Goal: Task Accomplishment & Management: Complete application form

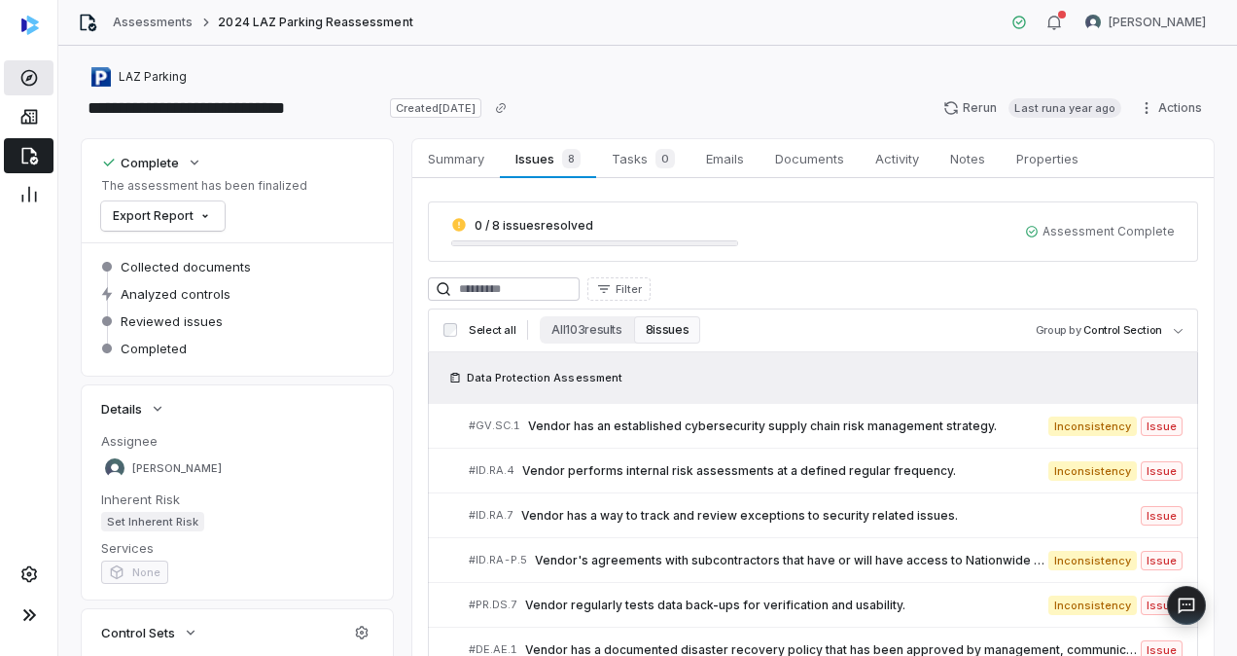
click at [29, 82] on icon at bounding box center [28, 77] width 19 height 19
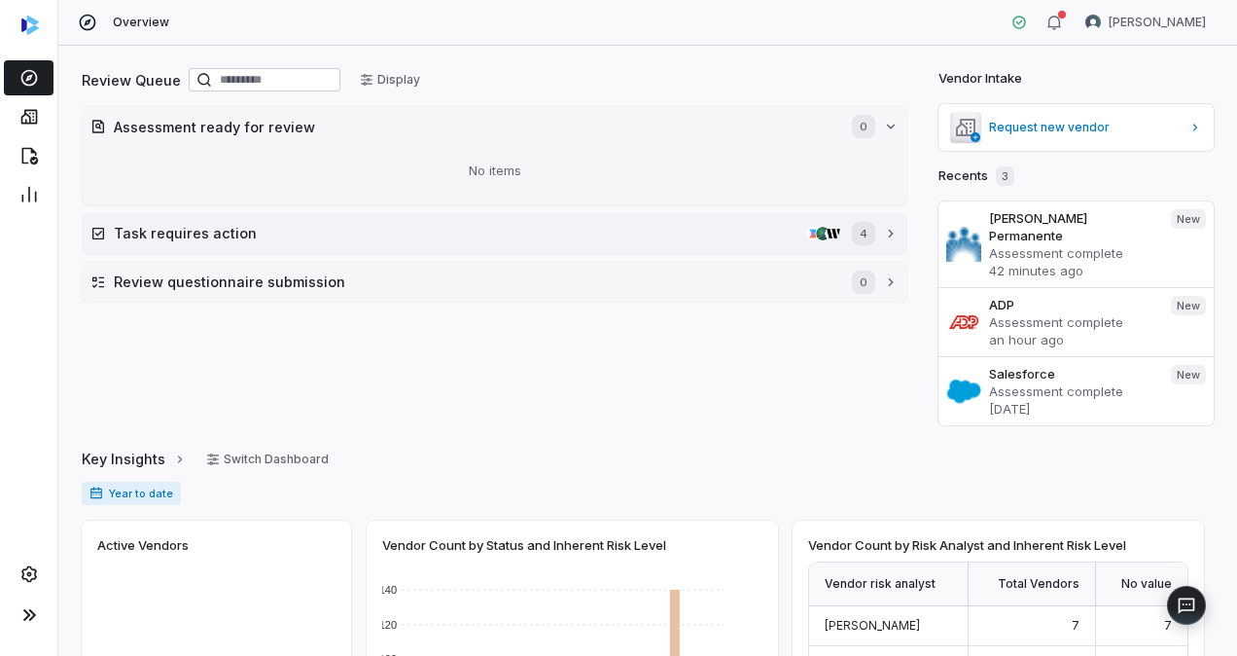
click at [239, 232] on h2 "Task requires action" at bounding box center [456, 233] width 685 height 20
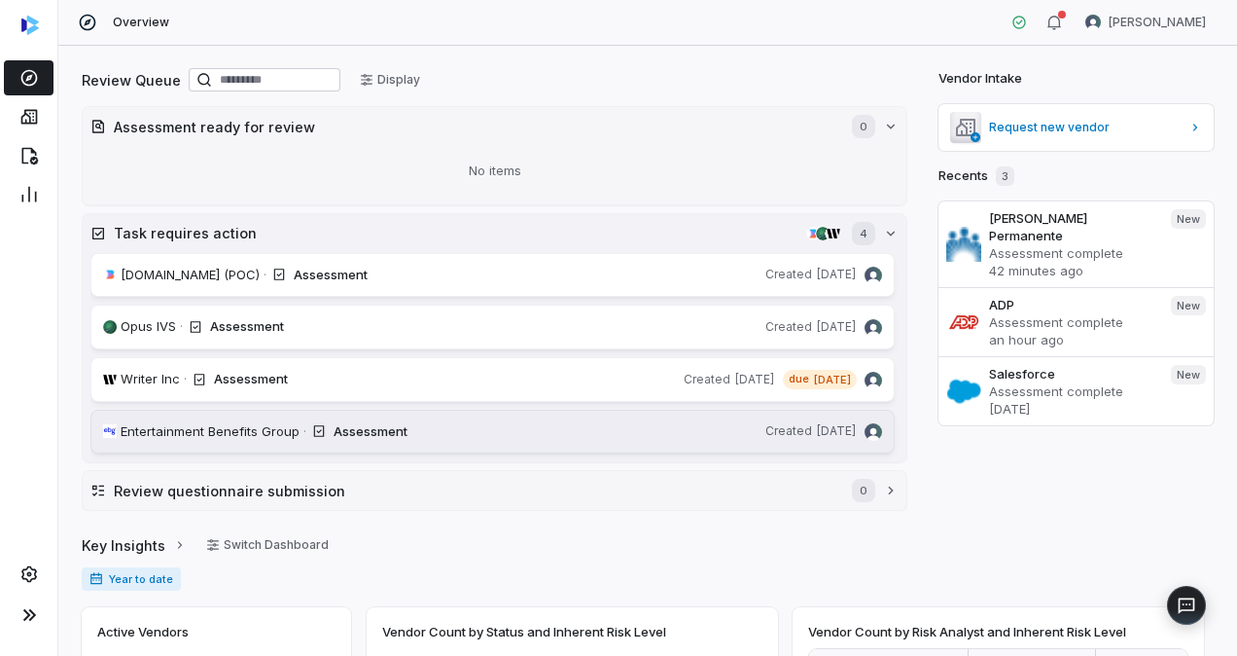
click at [525, 440] on link "Entertainment Benefits Group · Assessment Created [DATE]" at bounding box center [492, 432] width 804 height 45
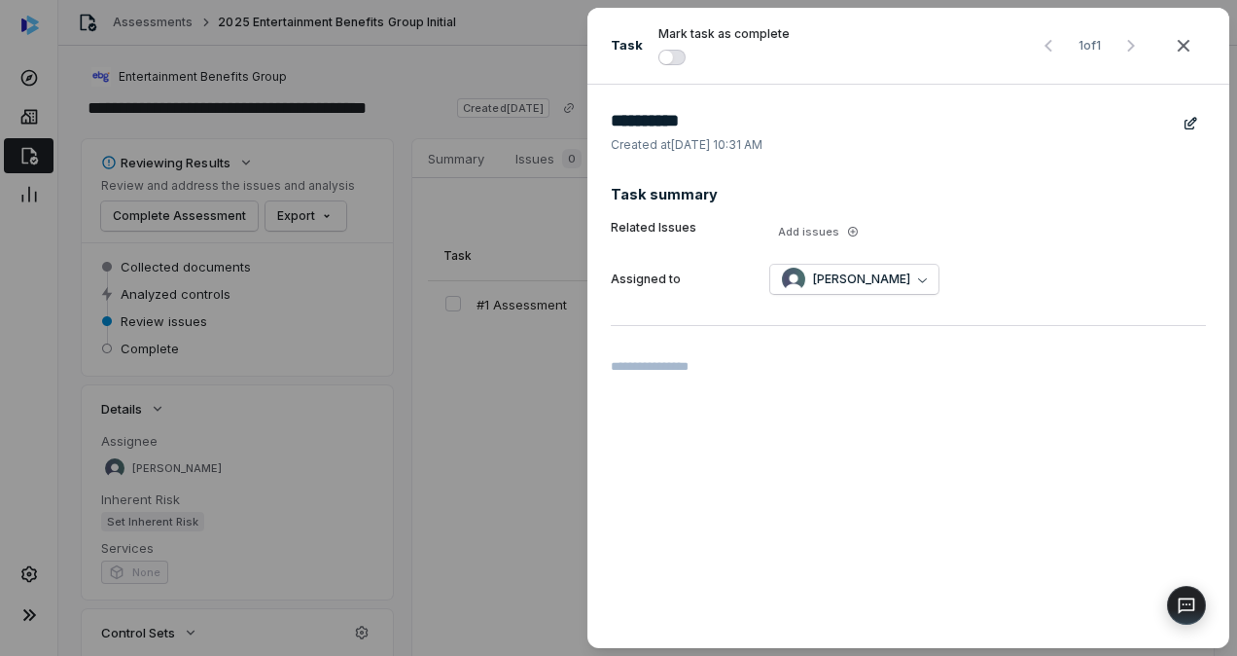
click at [661, 53] on span "button" at bounding box center [666, 58] width 14 height 14
click at [1194, 42] on icon "button" at bounding box center [1183, 45] width 23 height 23
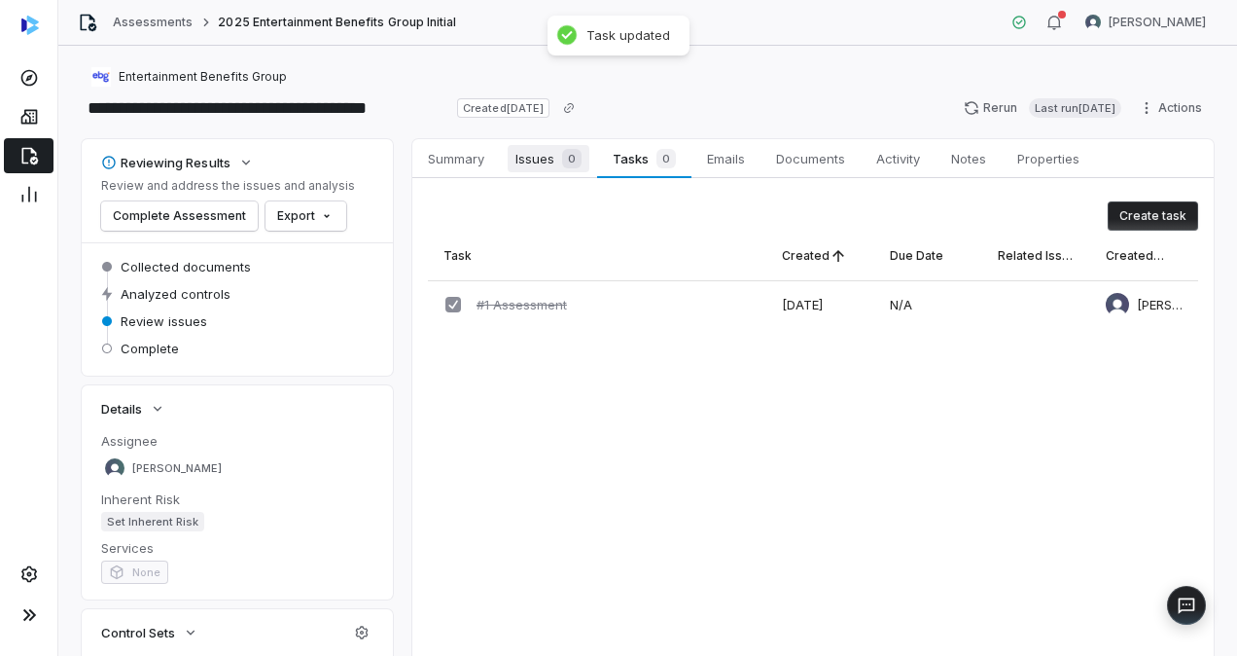
click at [549, 163] on span "Issues 0" at bounding box center [549, 158] width 82 height 27
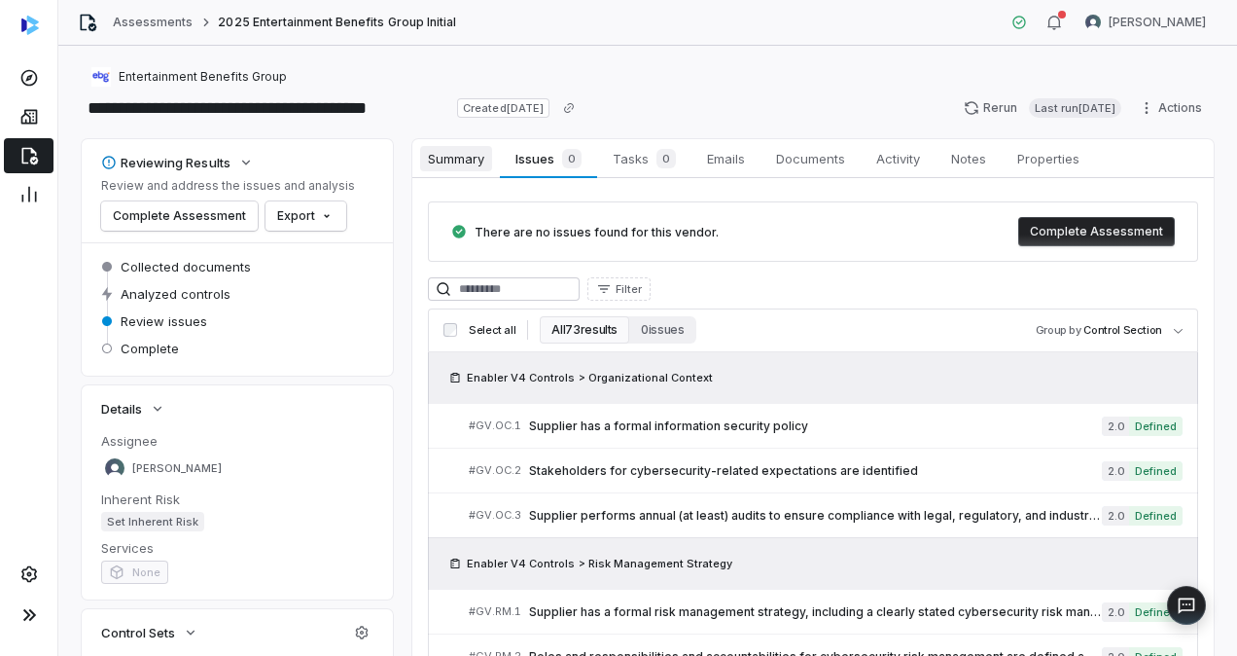
click at [468, 160] on span "Summary" at bounding box center [456, 158] width 72 height 25
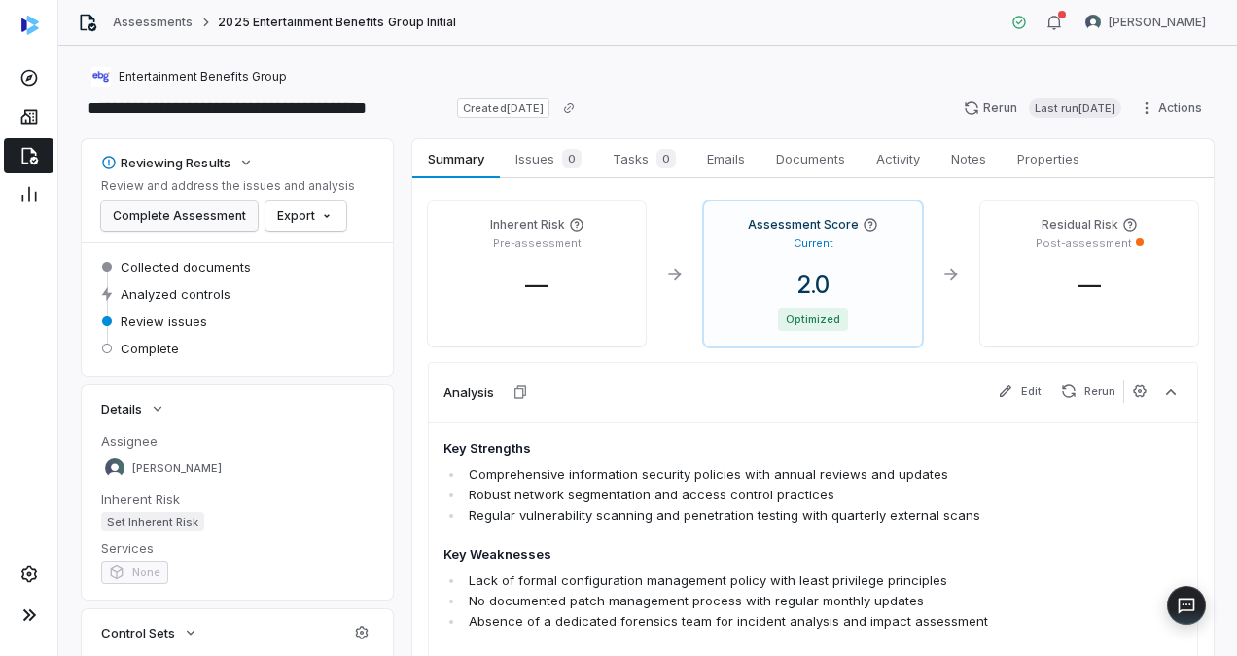
click at [163, 220] on button "Complete Assessment" at bounding box center [179, 215] width 157 height 29
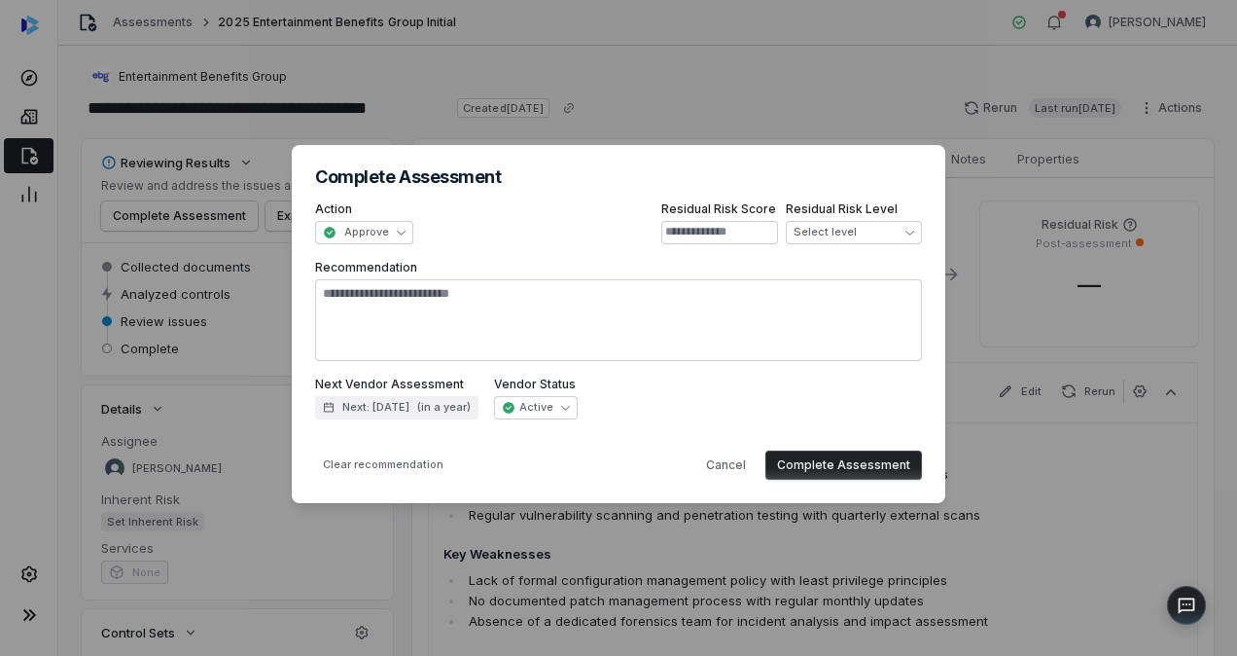
click at [850, 470] on button "Complete Assessment" at bounding box center [844, 464] width 157 height 29
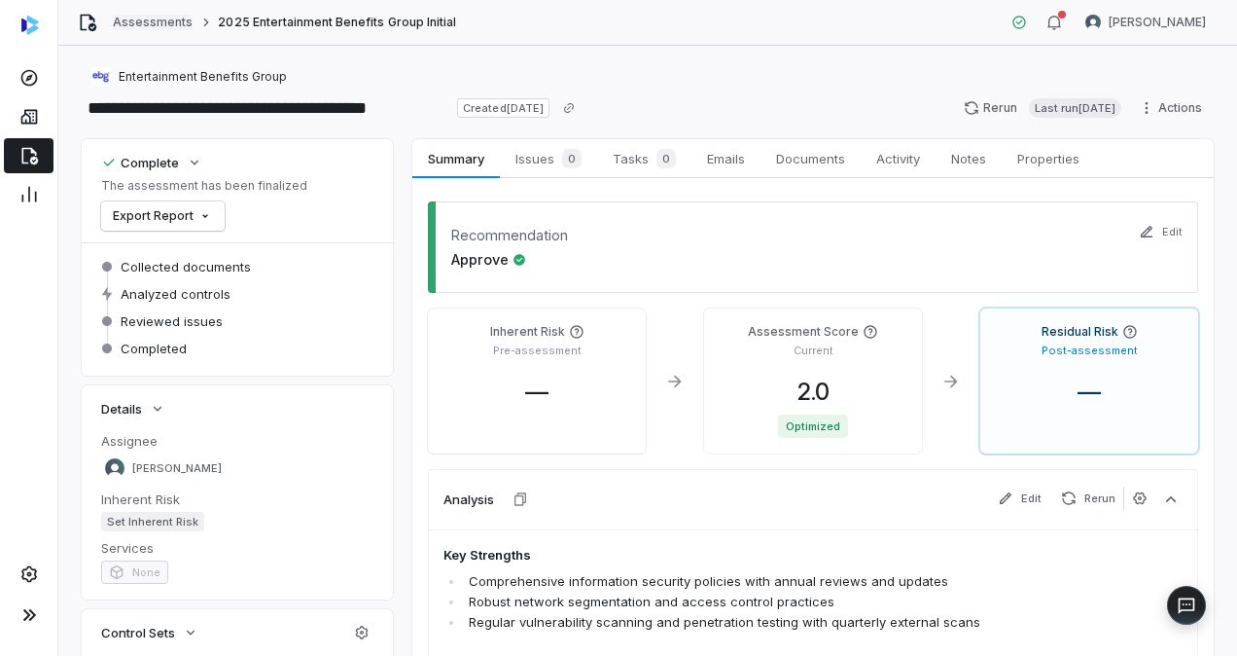
click at [130, 21] on link "Assessments" at bounding box center [153, 23] width 80 height 16
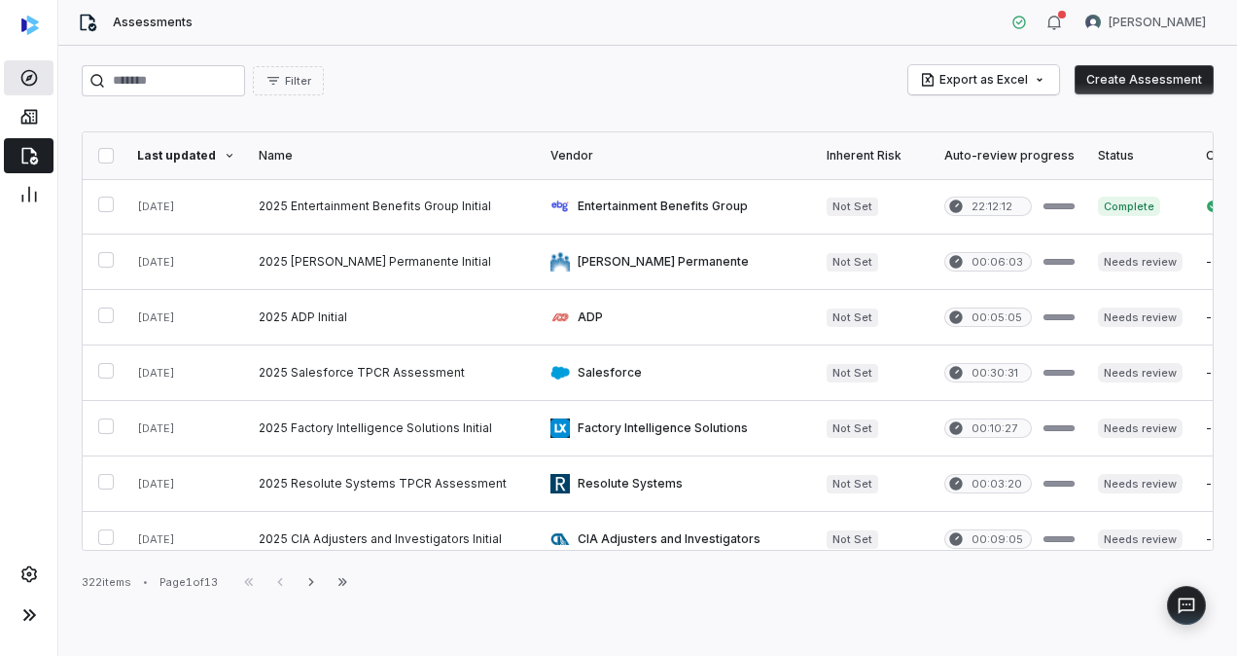
click at [35, 74] on icon at bounding box center [28, 78] width 17 height 17
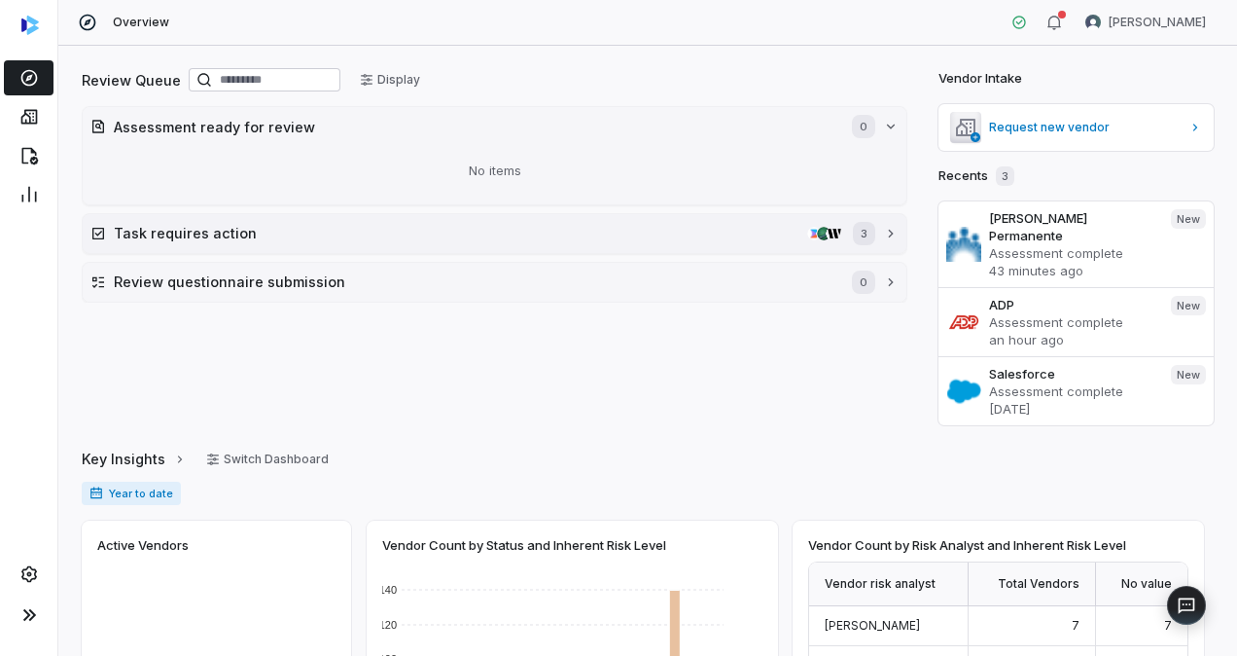
click at [481, 233] on h2 "Task requires action" at bounding box center [457, 233] width 686 height 20
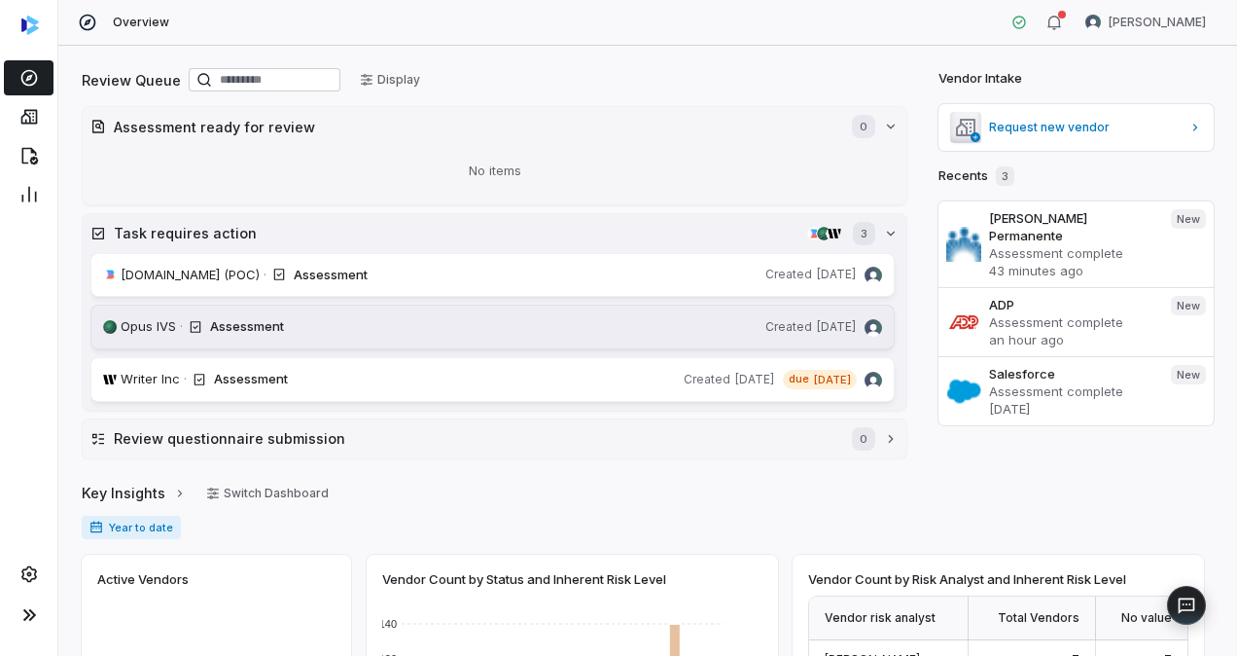
click at [151, 327] on span "Opus IVS" at bounding box center [148, 326] width 55 height 19
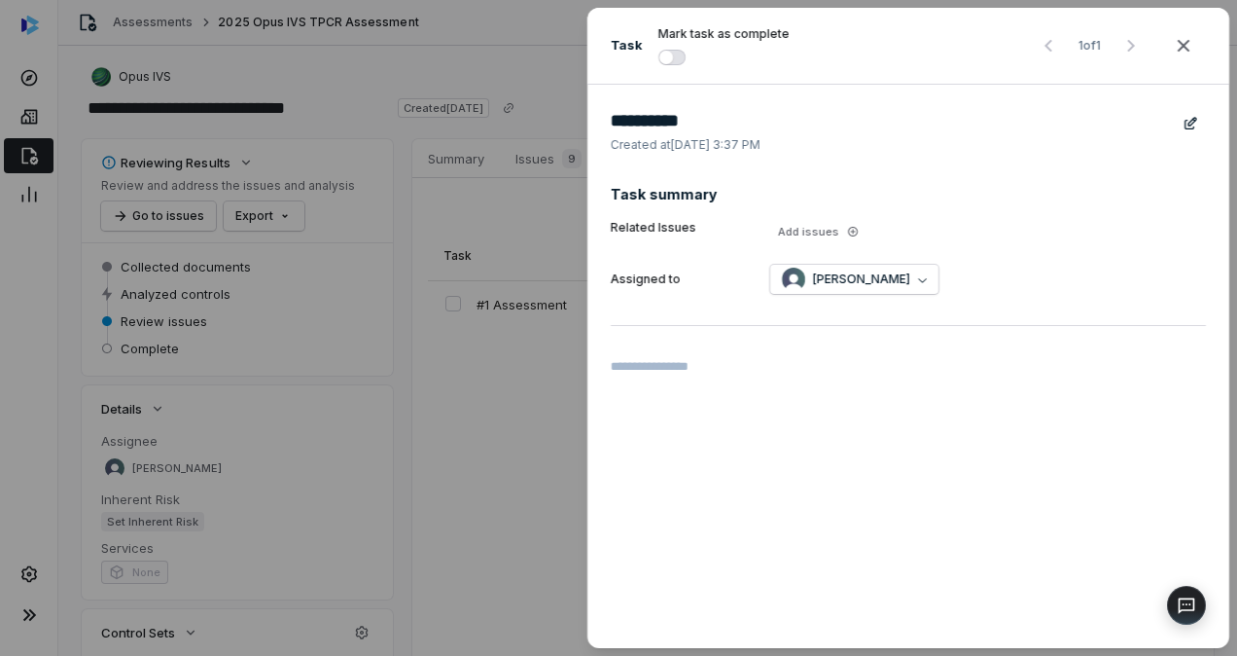
drag, startPoint x: 1187, startPoint y: 47, endPoint x: 1159, endPoint y: 64, distance: 32.4
click at [1187, 47] on icon "button" at bounding box center [1183, 45] width 23 height 23
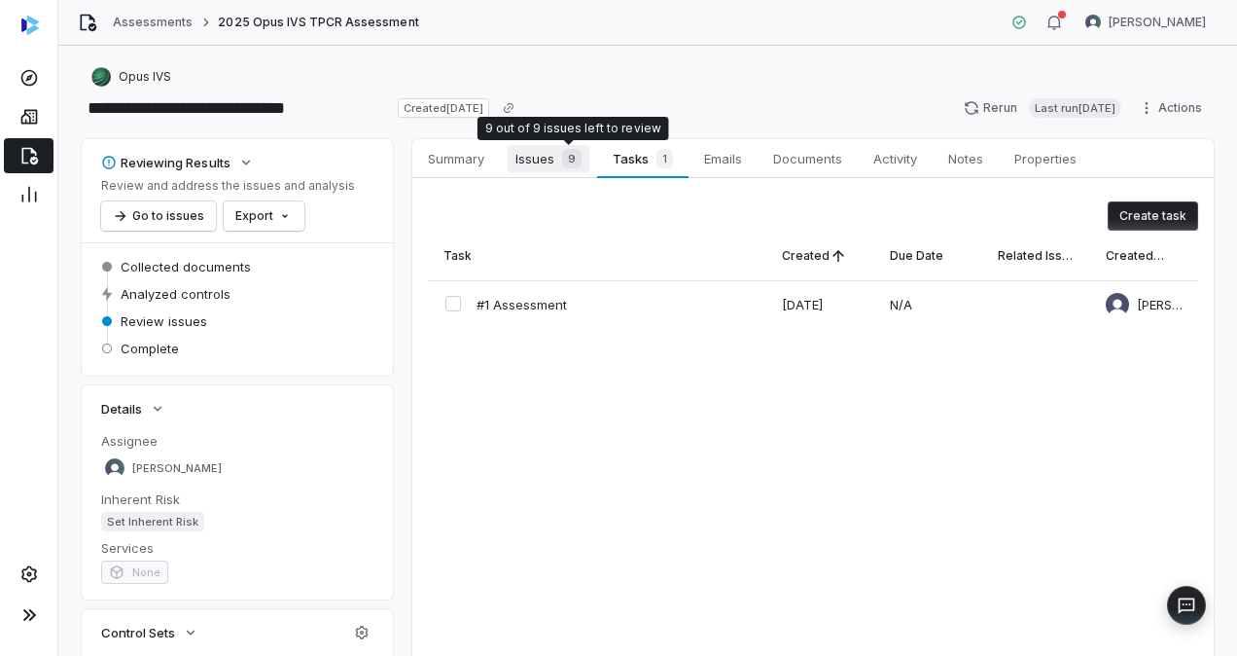
click at [562, 163] on div "9" at bounding box center [567, 158] width 27 height 19
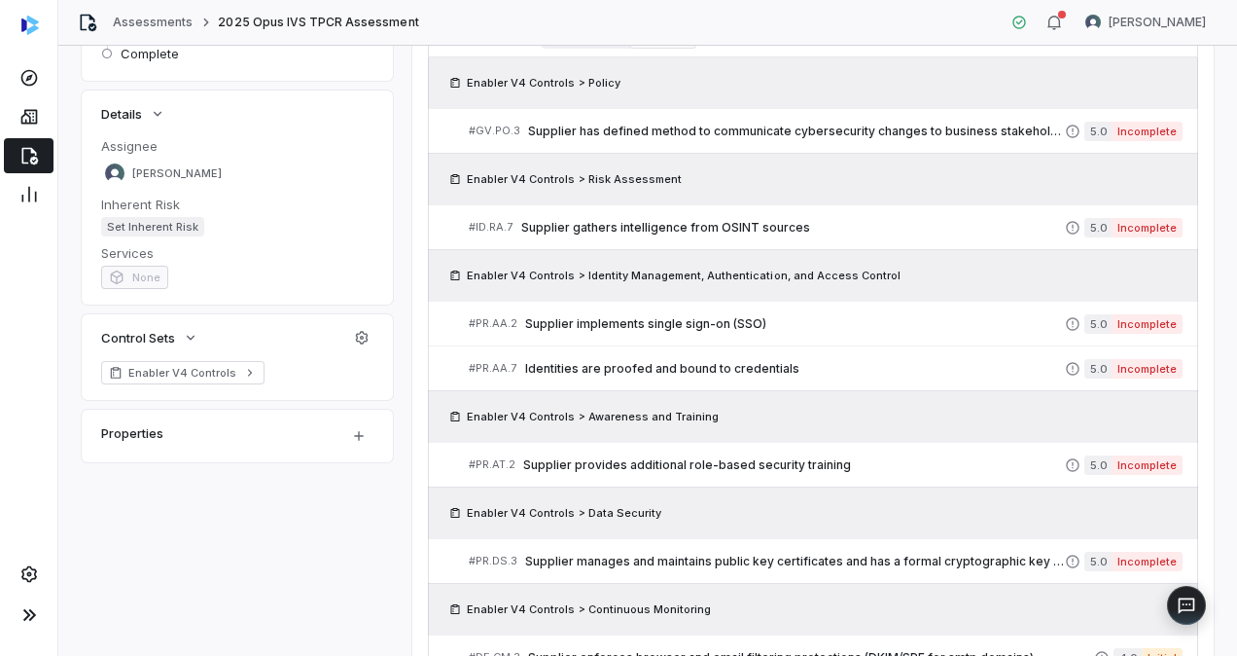
scroll to position [389, 0]
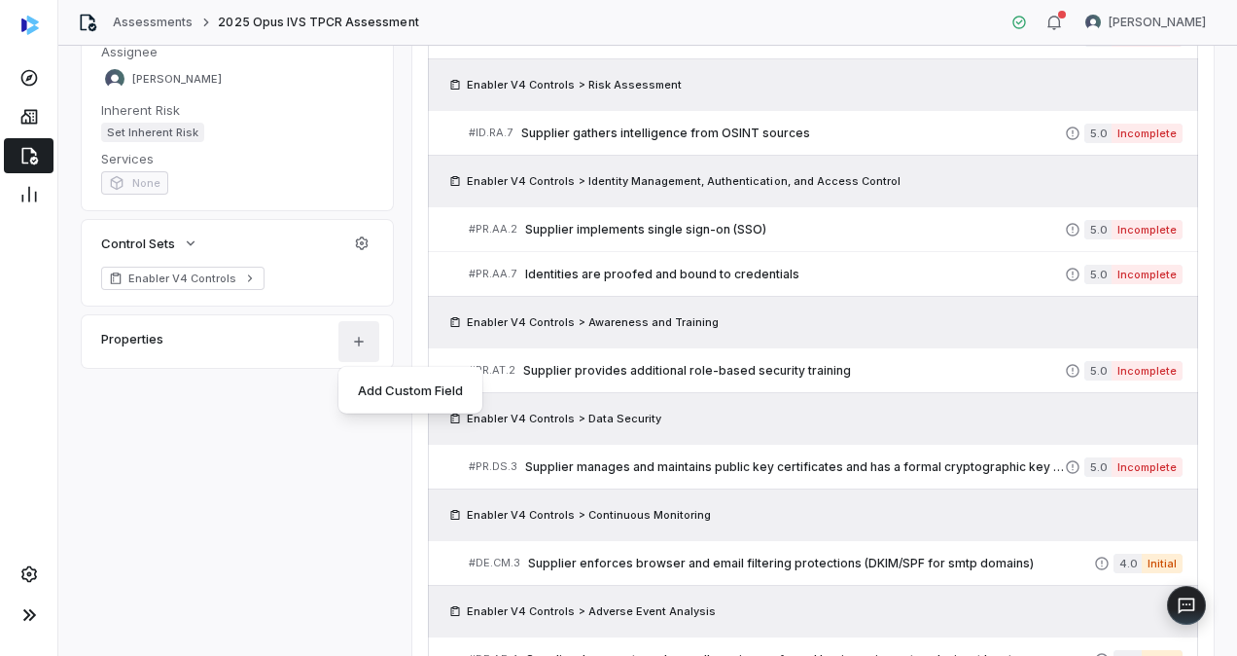
click at [356, 344] on html "**********" at bounding box center [618, 328] width 1237 height 656
click at [361, 338] on html "**********" at bounding box center [618, 328] width 1237 height 656
click at [227, 349] on div "Properties" at bounding box center [213, 338] width 224 height 23
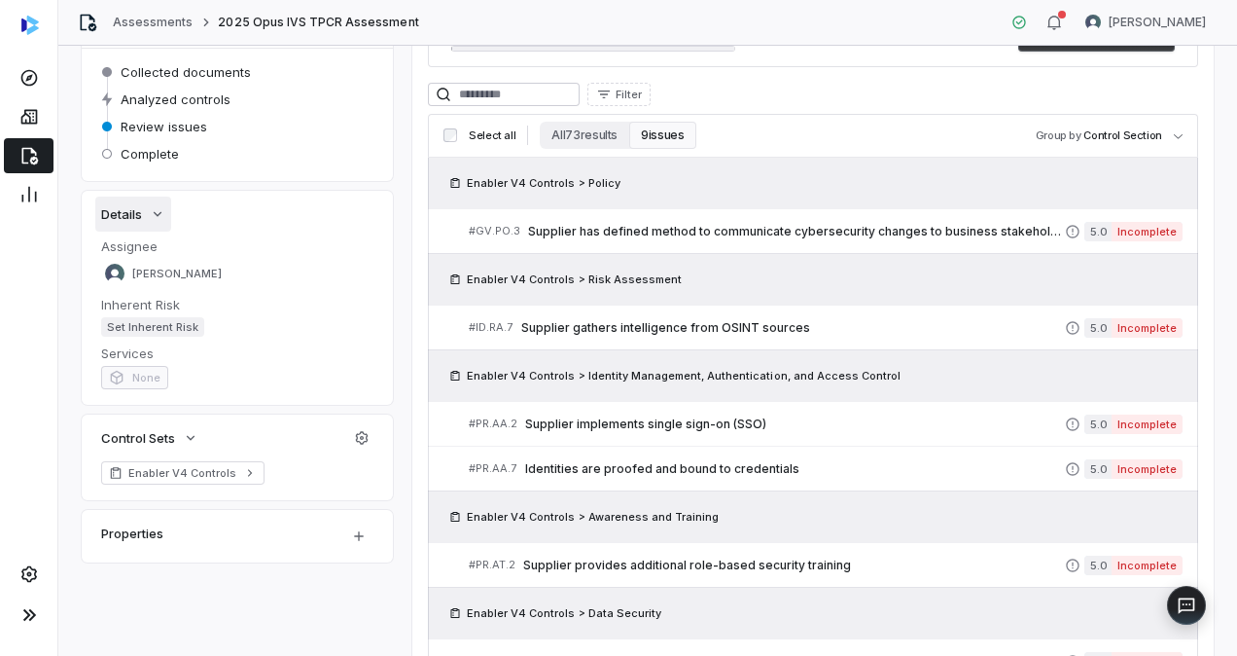
click at [160, 212] on icon "button" at bounding box center [158, 214] width 16 height 16
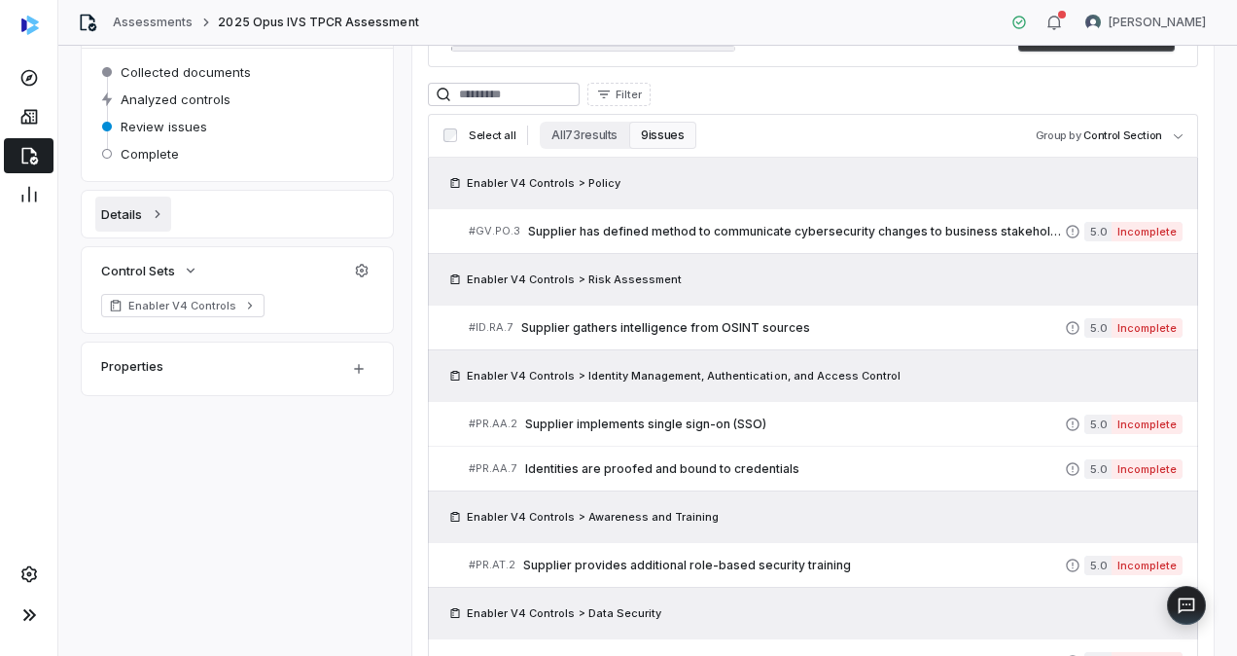
click at [160, 212] on icon "button" at bounding box center [158, 214] width 16 height 16
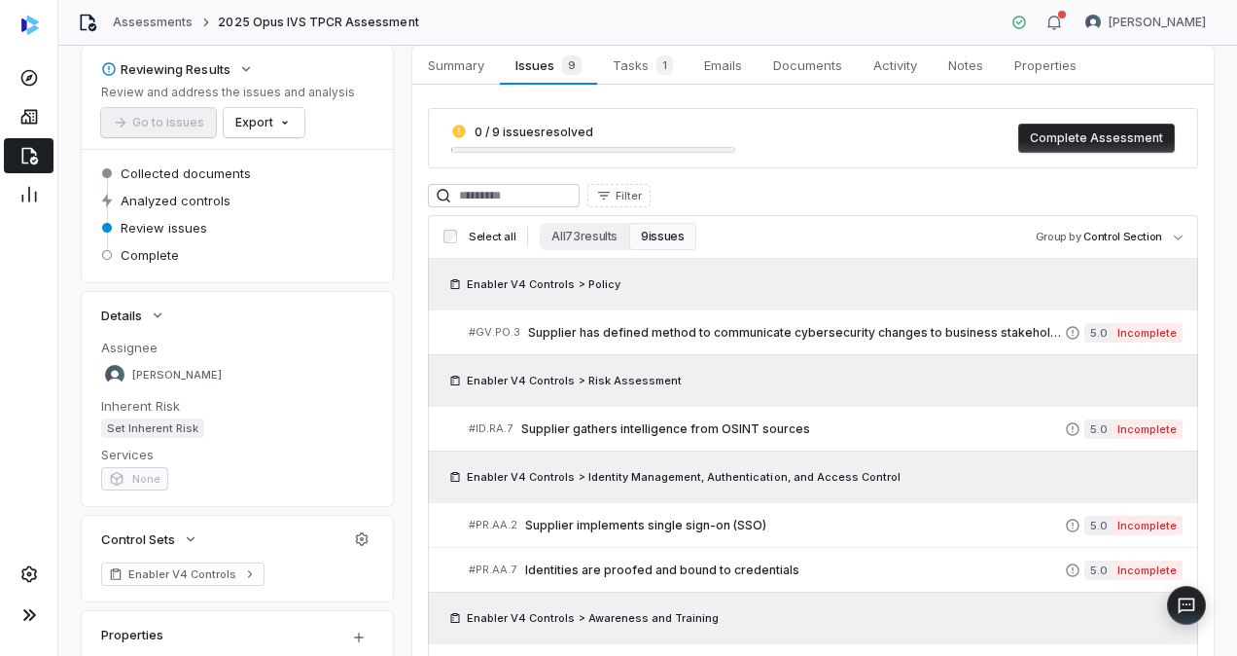
scroll to position [0, 0]
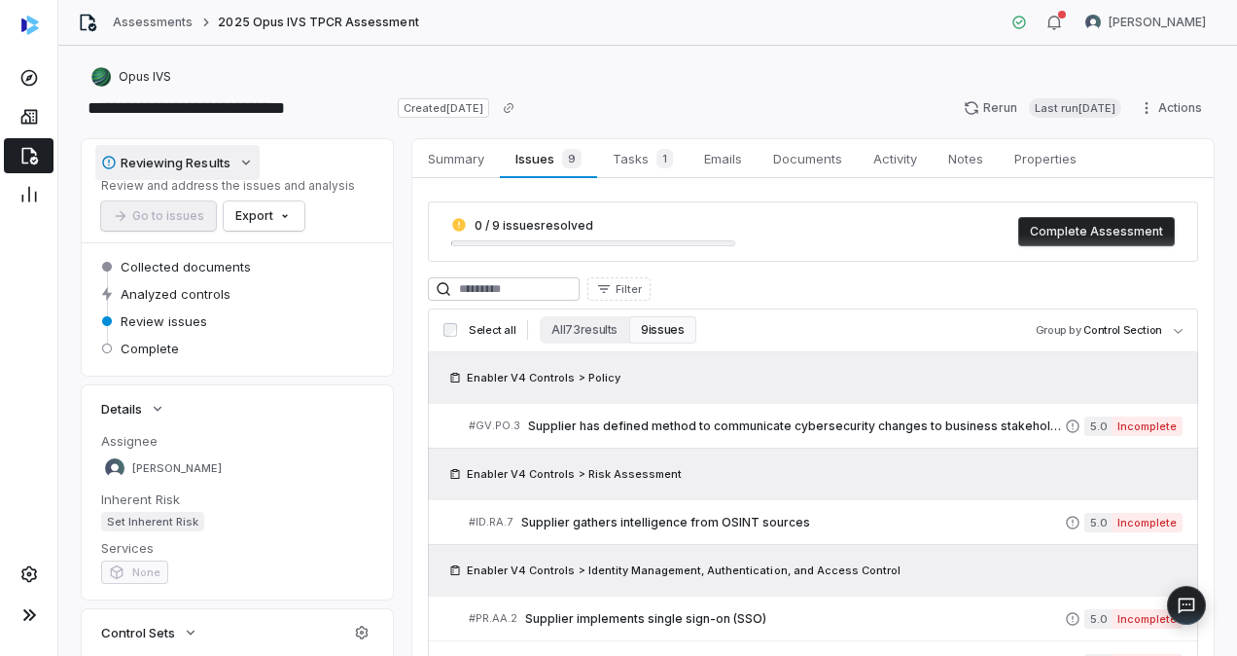
click at [243, 163] on icon "button" at bounding box center [246, 163] width 16 height 16
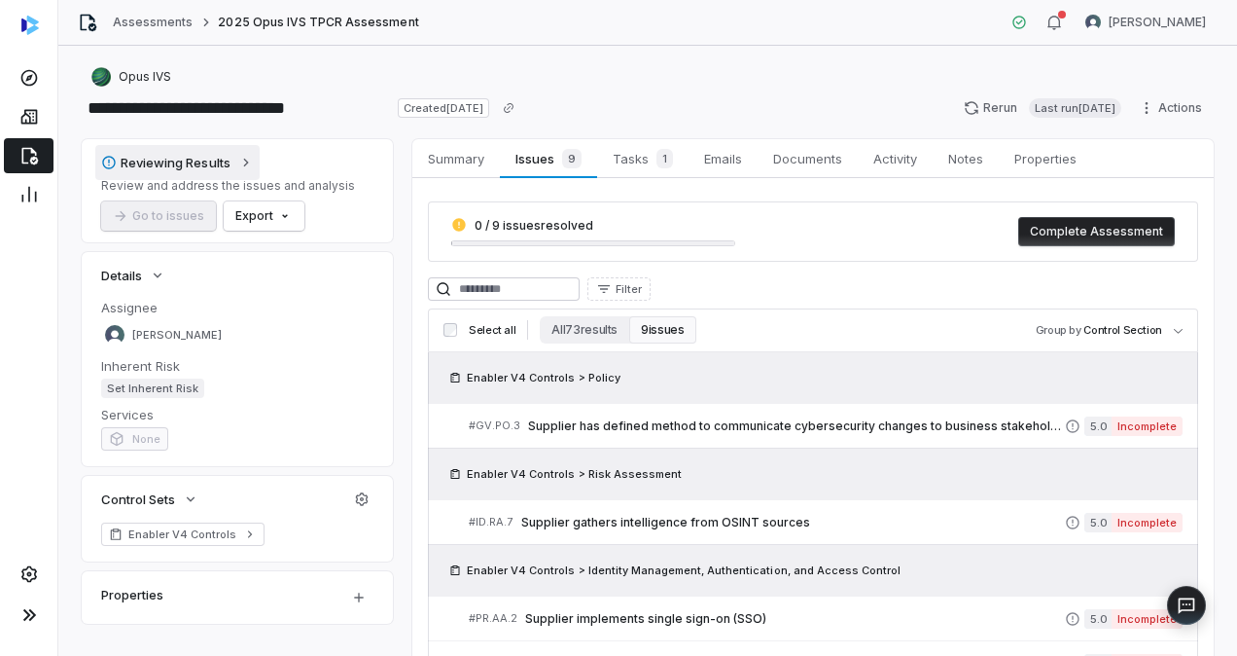
click at [244, 162] on icon "button" at bounding box center [246, 163] width 16 height 16
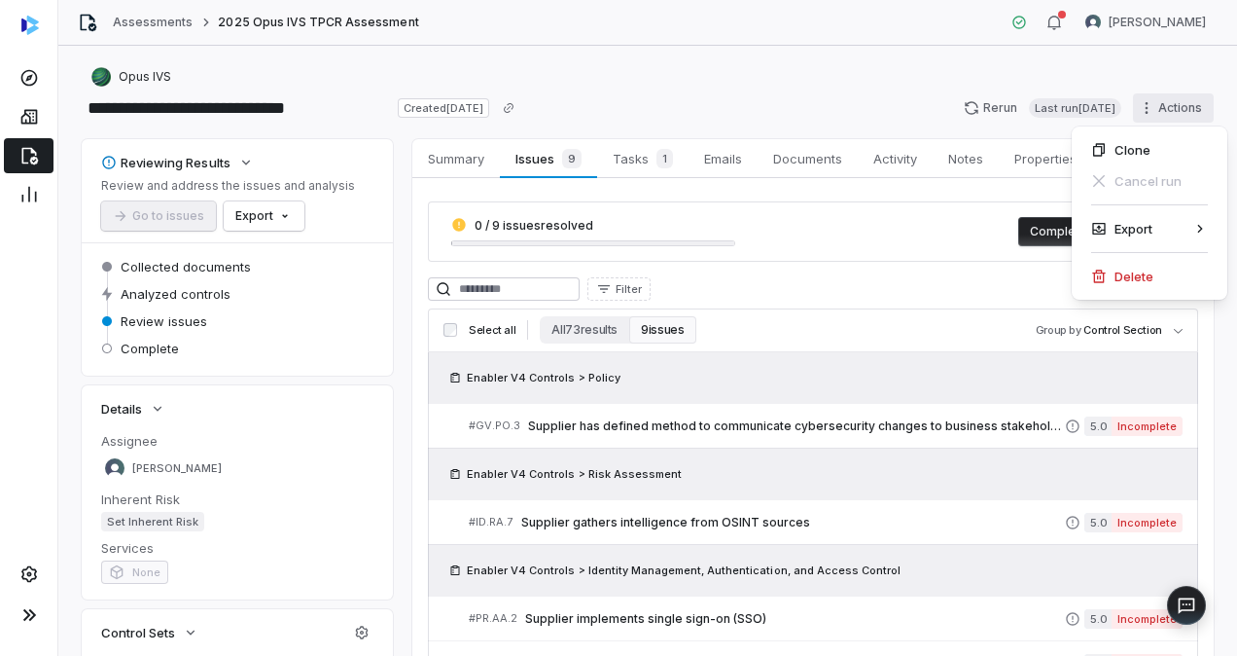
click at [1137, 109] on html "**********" at bounding box center [618, 328] width 1237 height 656
click at [778, 81] on html "**********" at bounding box center [618, 328] width 1237 height 656
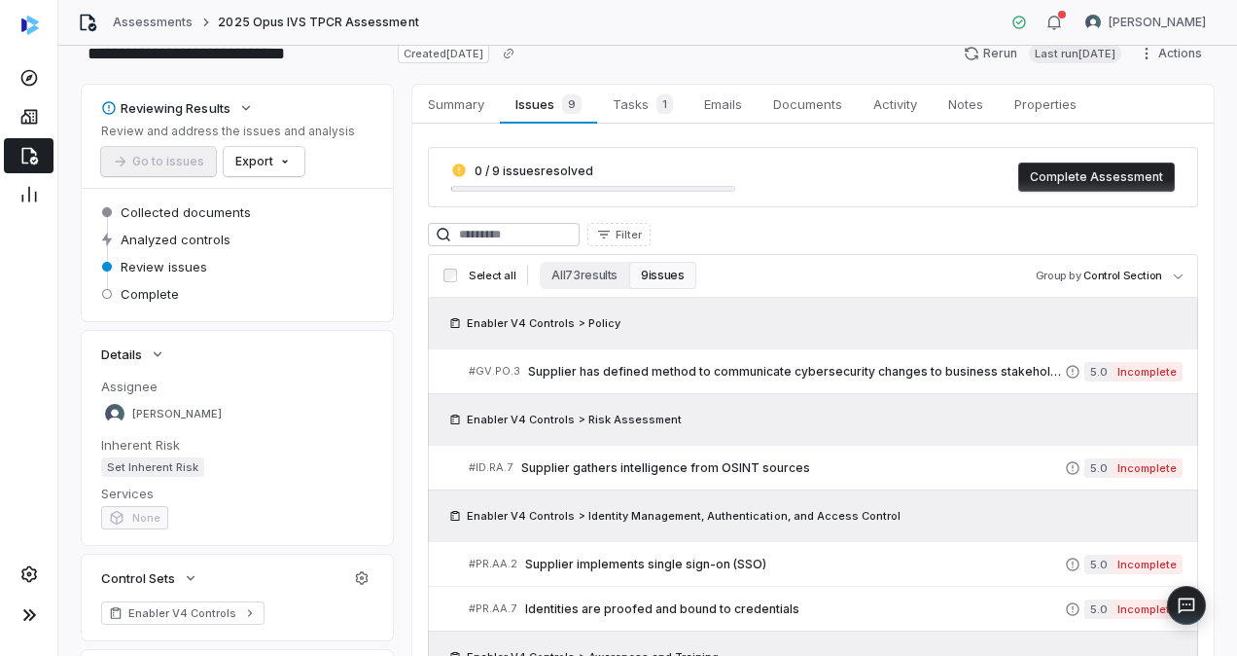
scroll to position [97, 0]
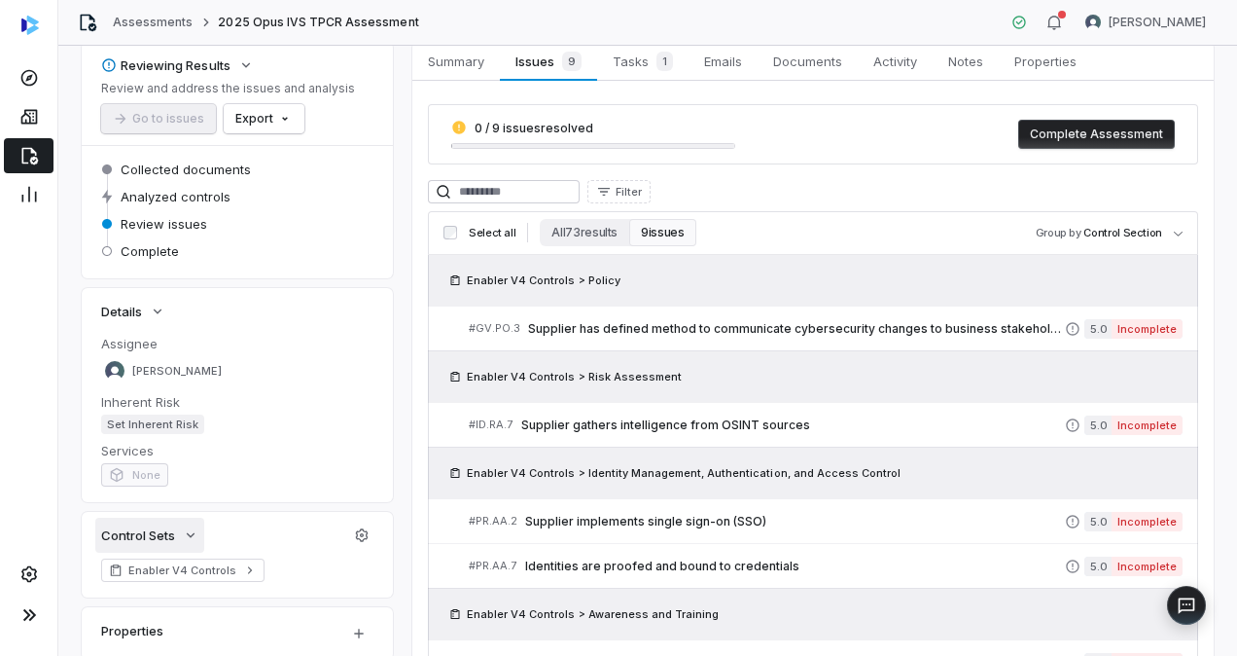
click at [196, 535] on icon "button" at bounding box center [191, 535] width 16 height 16
click at [193, 539] on icon "button" at bounding box center [191, 535] width 16 height 16
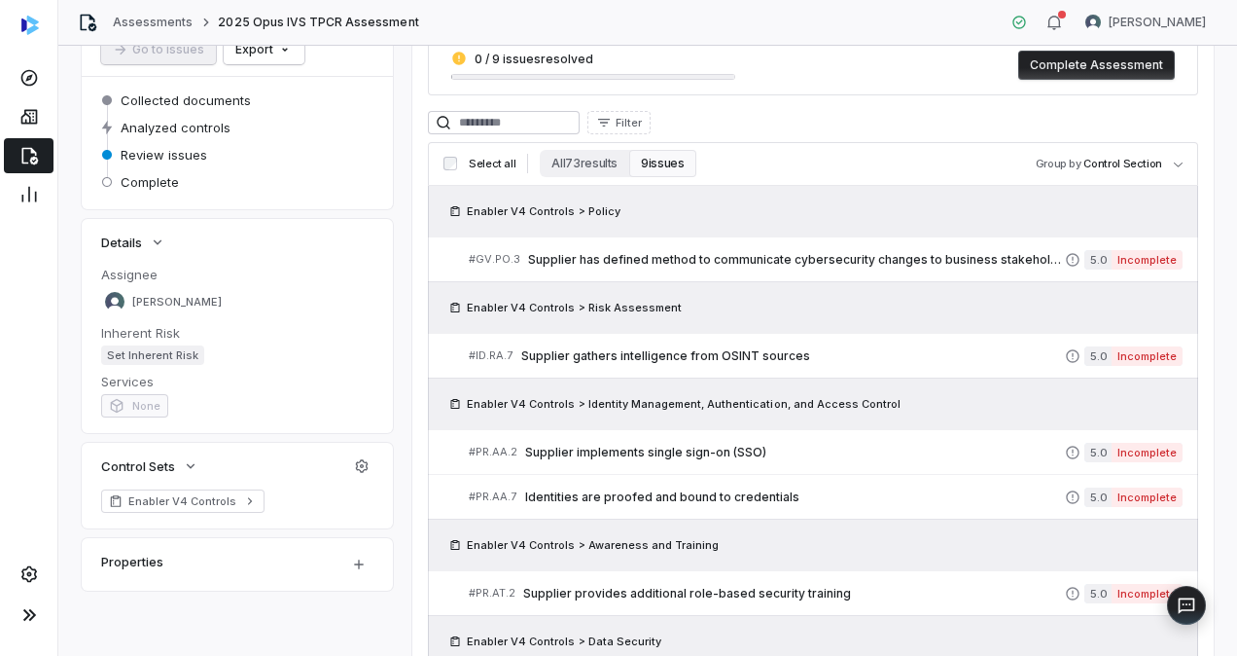
scroll to position [195, 0]
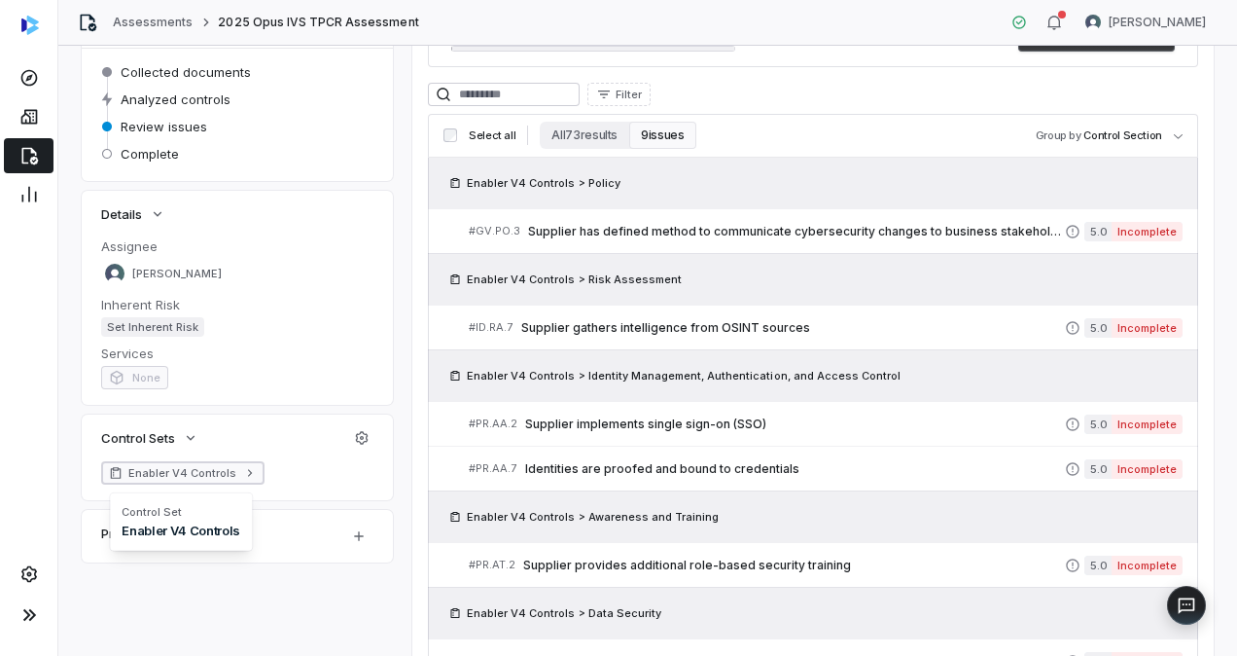
click at [243, 470] on icon at bounding box center [250, 473] width 14 height 14
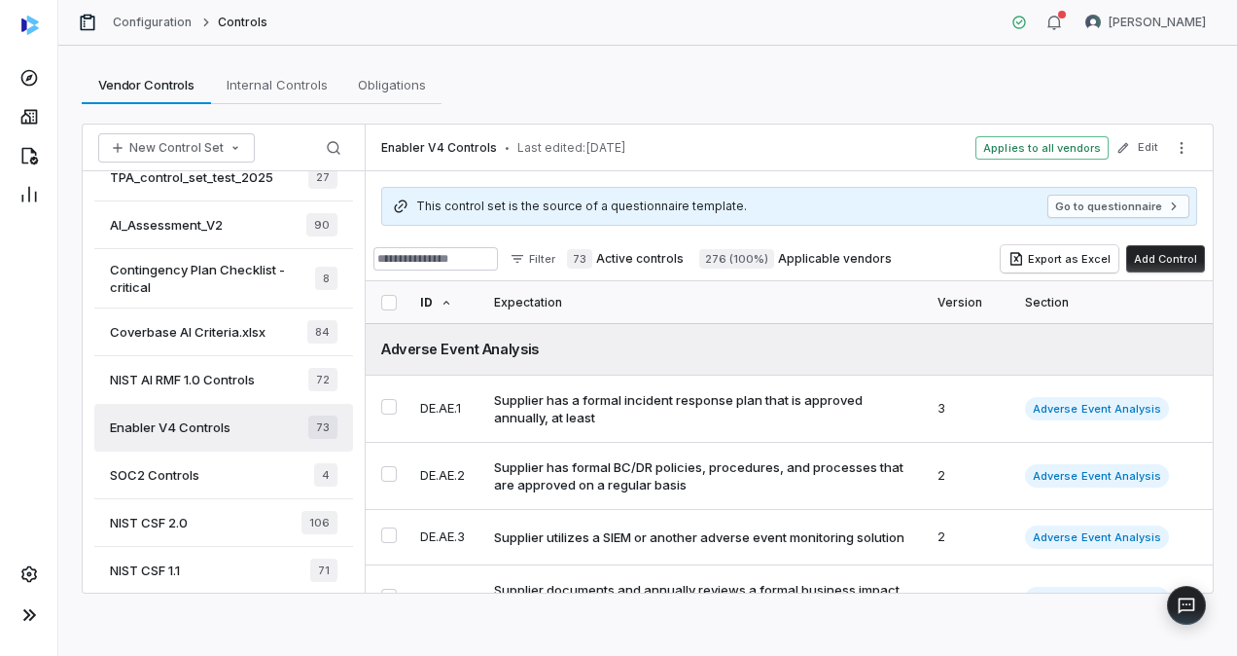
scroll to position [181, 0]
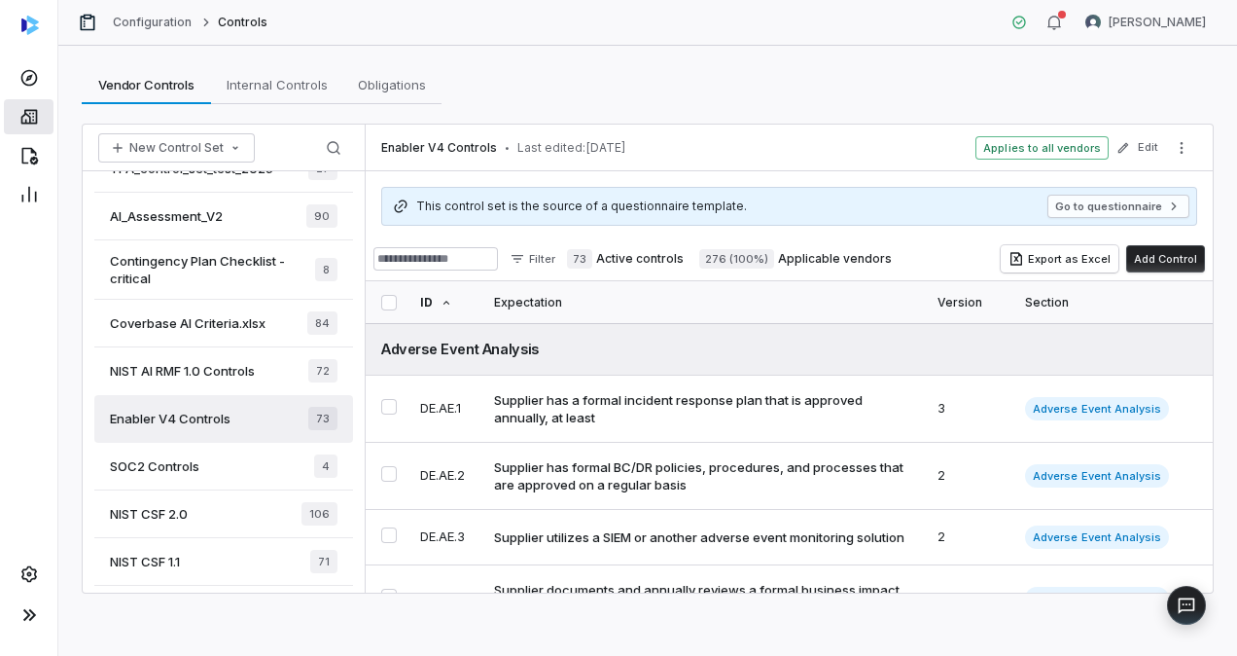
click at [29, 113] on icon at bounding box center [28, 117] width 17 height 15
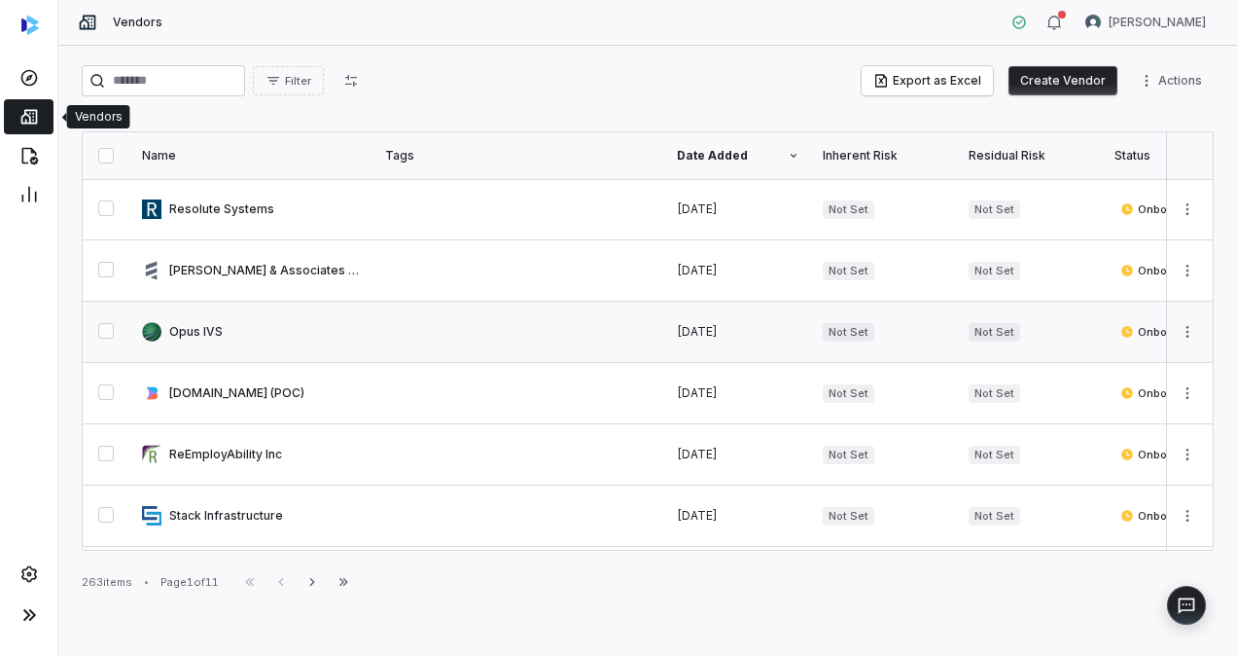
click at [193, 329] on link at bounding box center [251, 332] width 243 height 60
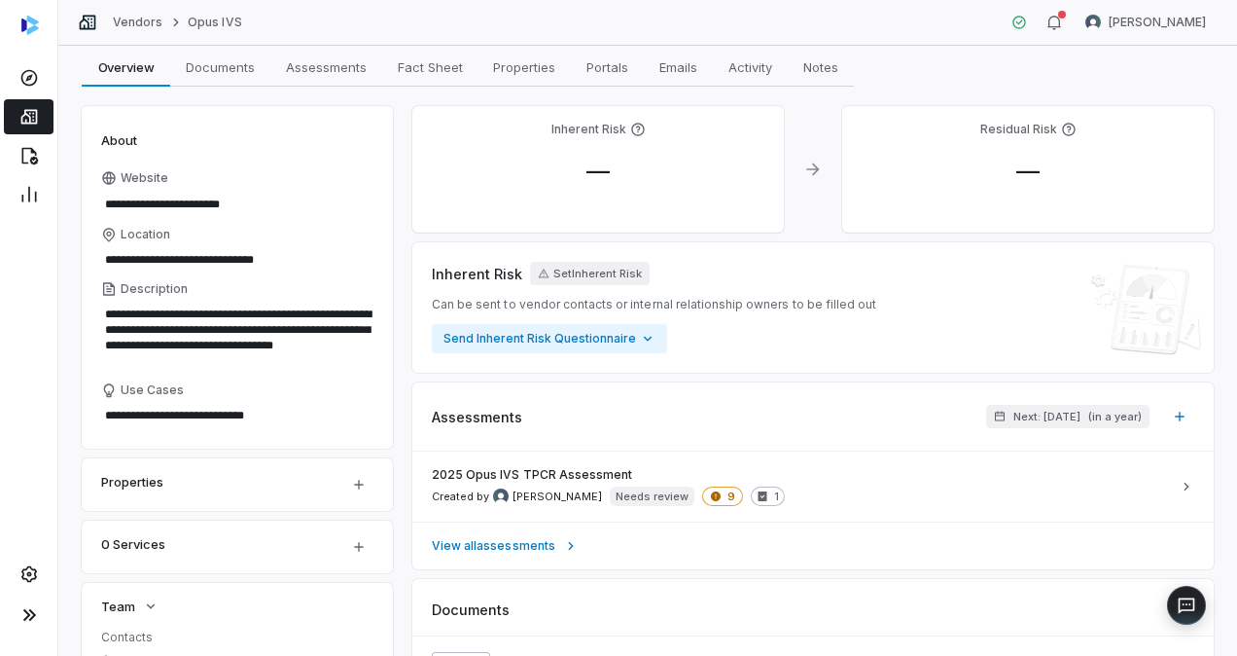
scroll to position [97, 0]
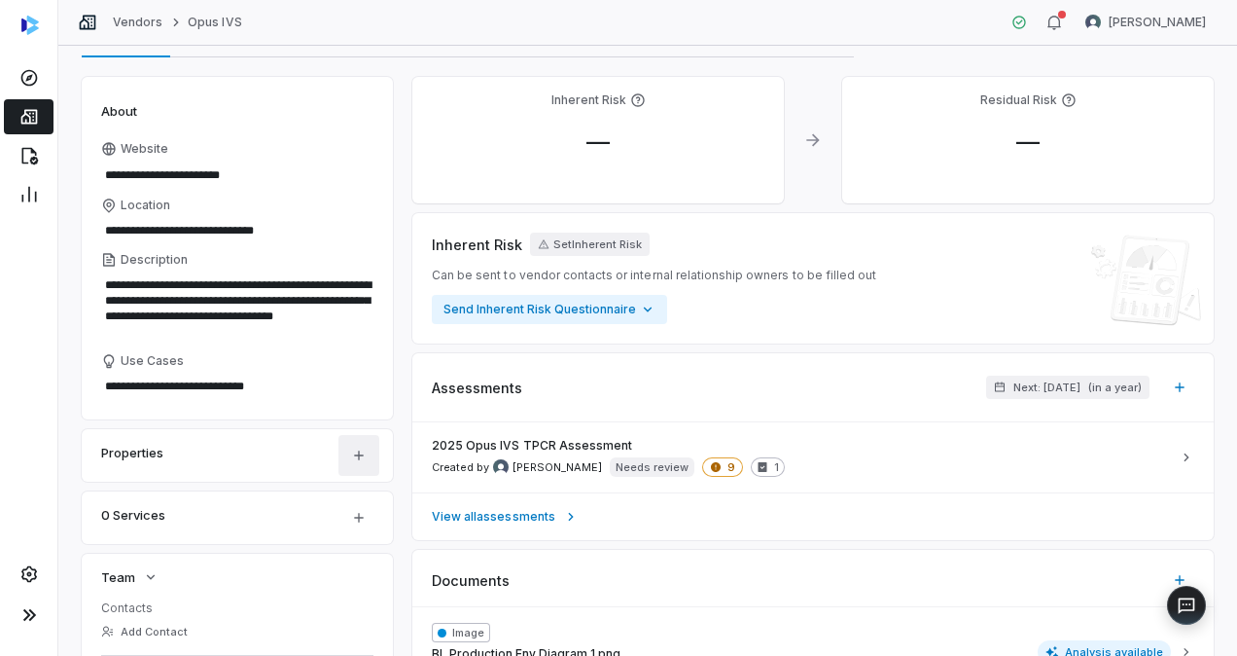
click at [354, 451] on html "**********" at bounding box center [618, 328] width 1237 height 656
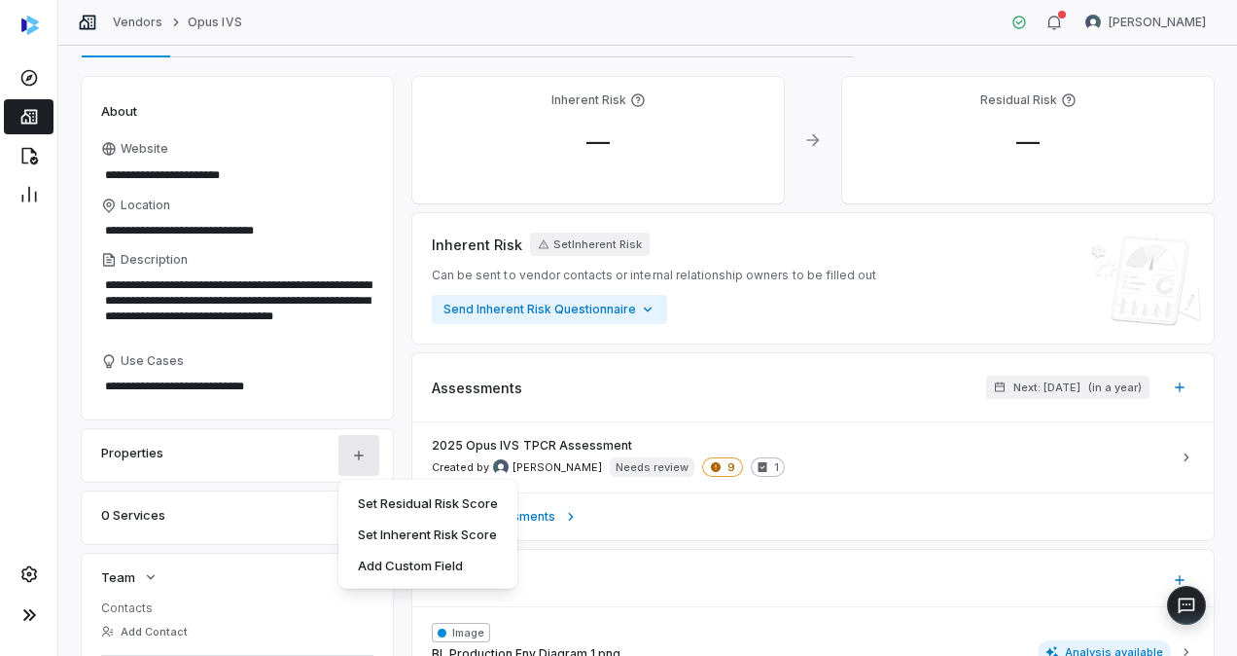
click at [305, 464] on html "**********" at bounding box center [618, 328] width 1237 height 656
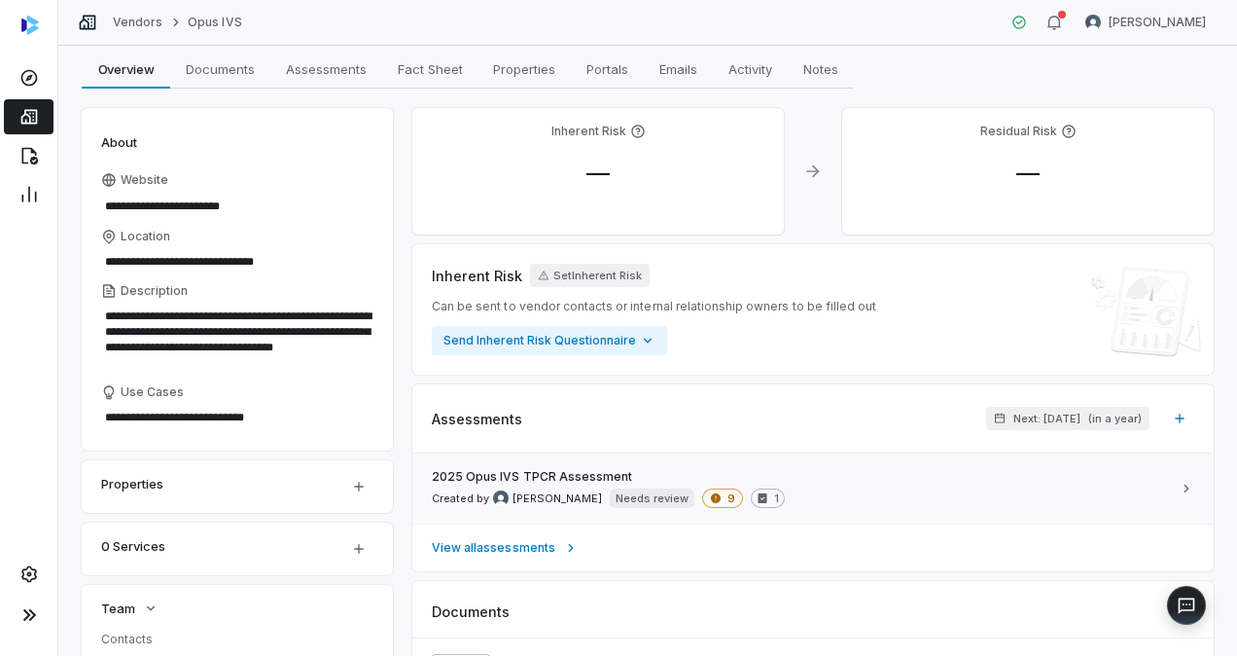
scroll to position [0, 0]
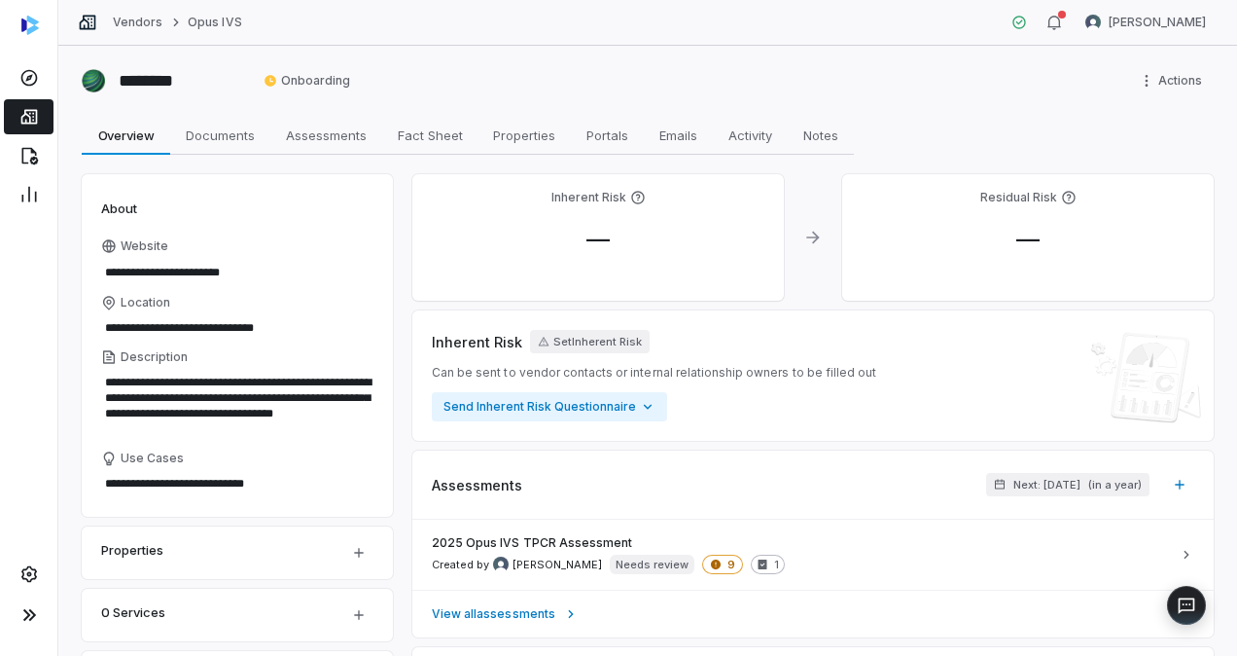
click at [331, 115] on div "**********" at bounding box center [647, 351] width 1179 height 610
click at [319, 130] on span "Assessments" at bounding box center [326, 135] width 96 height 25
type textarea "*"
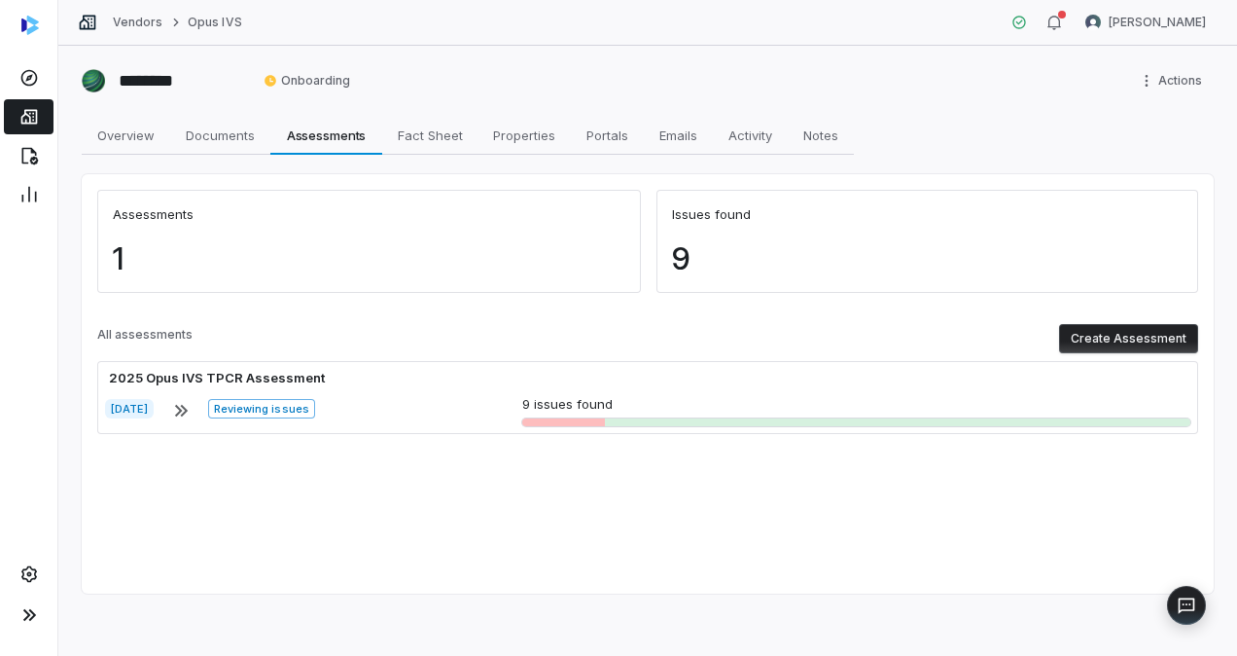
click at [259, 241] on div "1" at bounding box center [369, 266] width 544 height 53
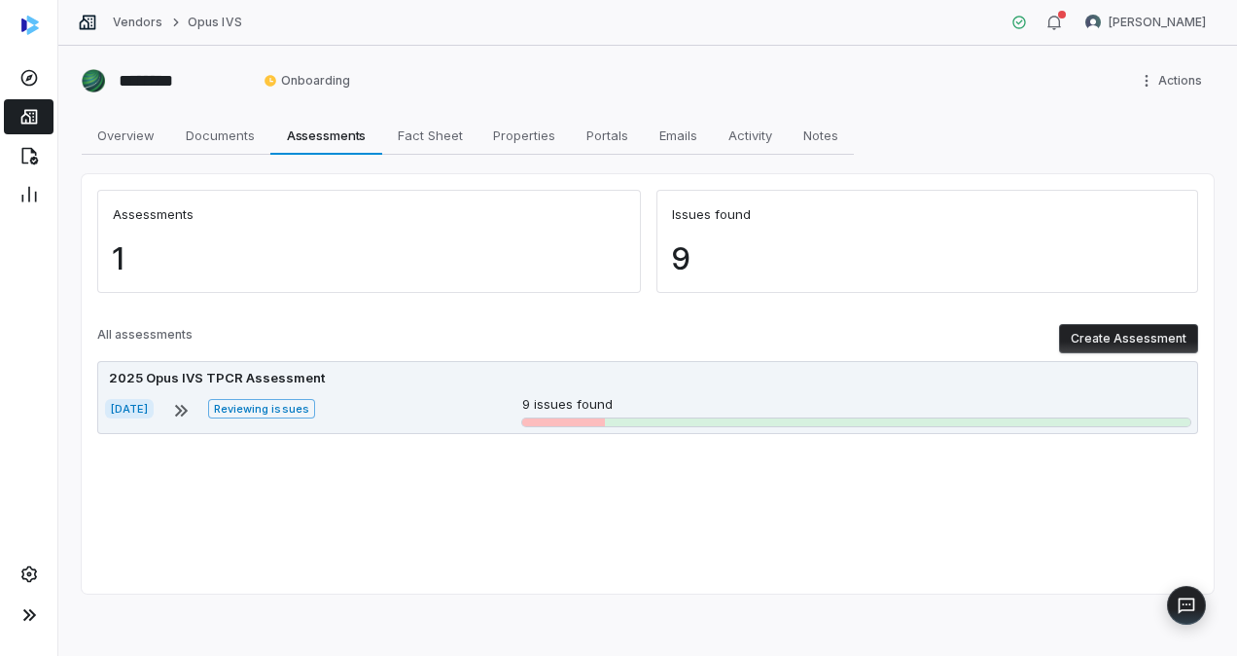
click at [193, 406] on icon at bounding box center [180, 410] width 23 height 23
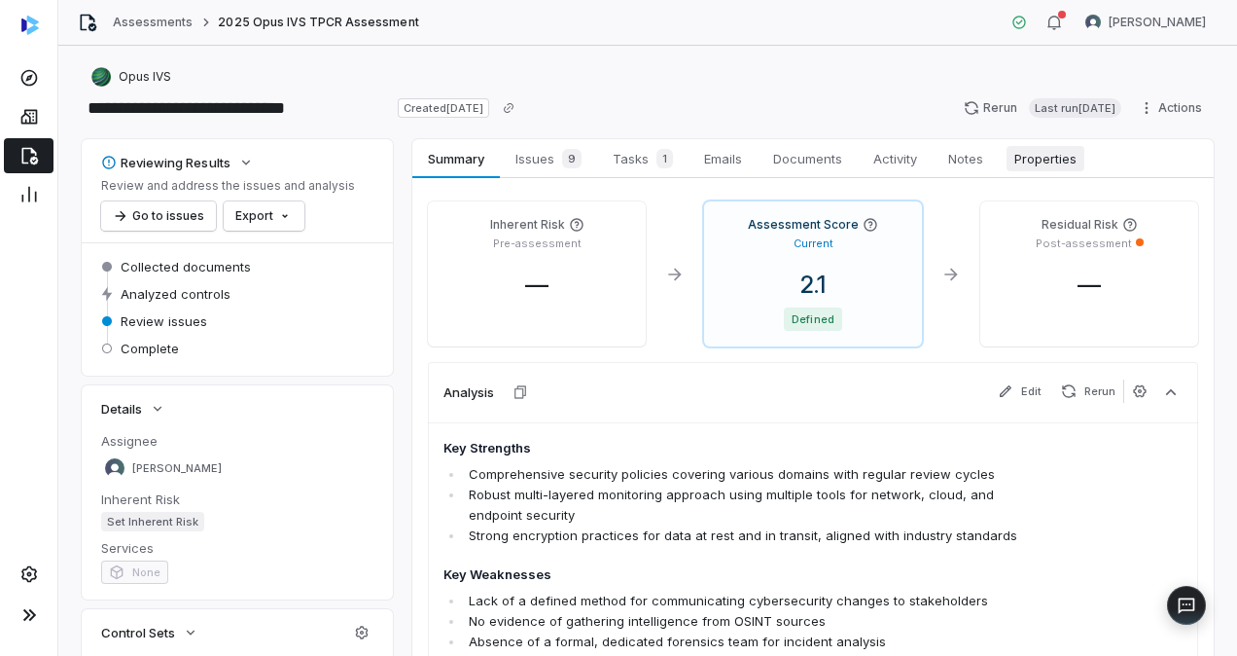
click at [1080, 156] on span "Properties" at bounding box center [1046, 158] width 78 height 25
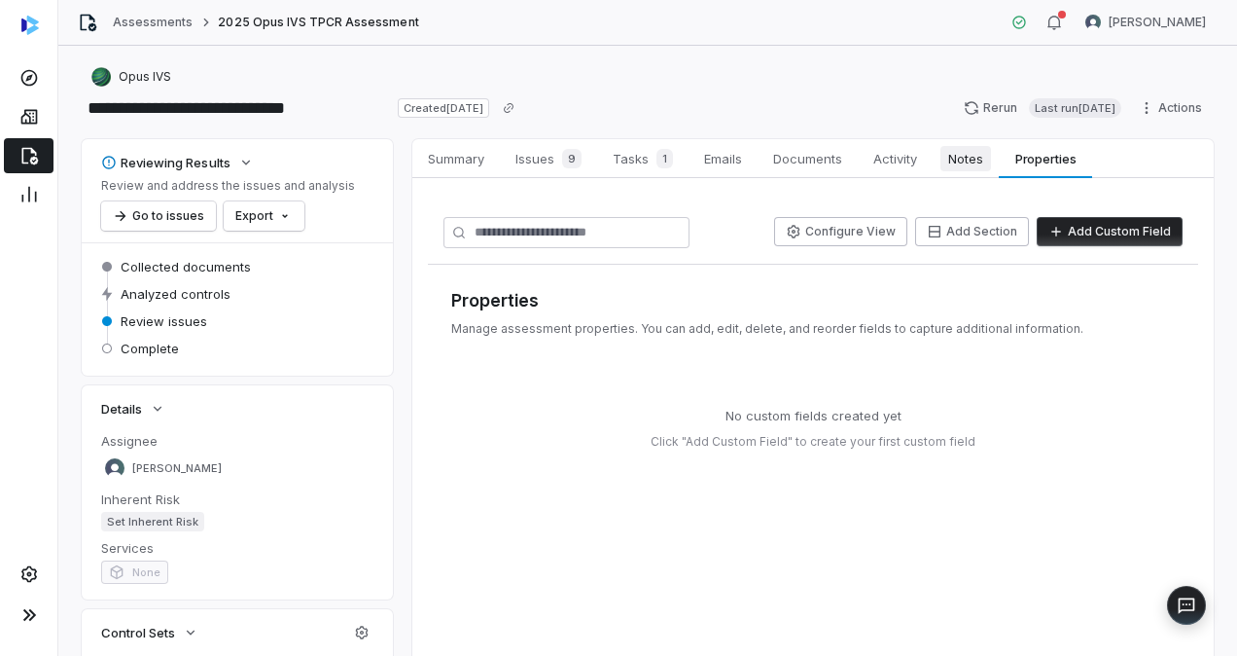
click at [975, 160] on span "Notes" at bounding box center [966, 158] width 51 height 25
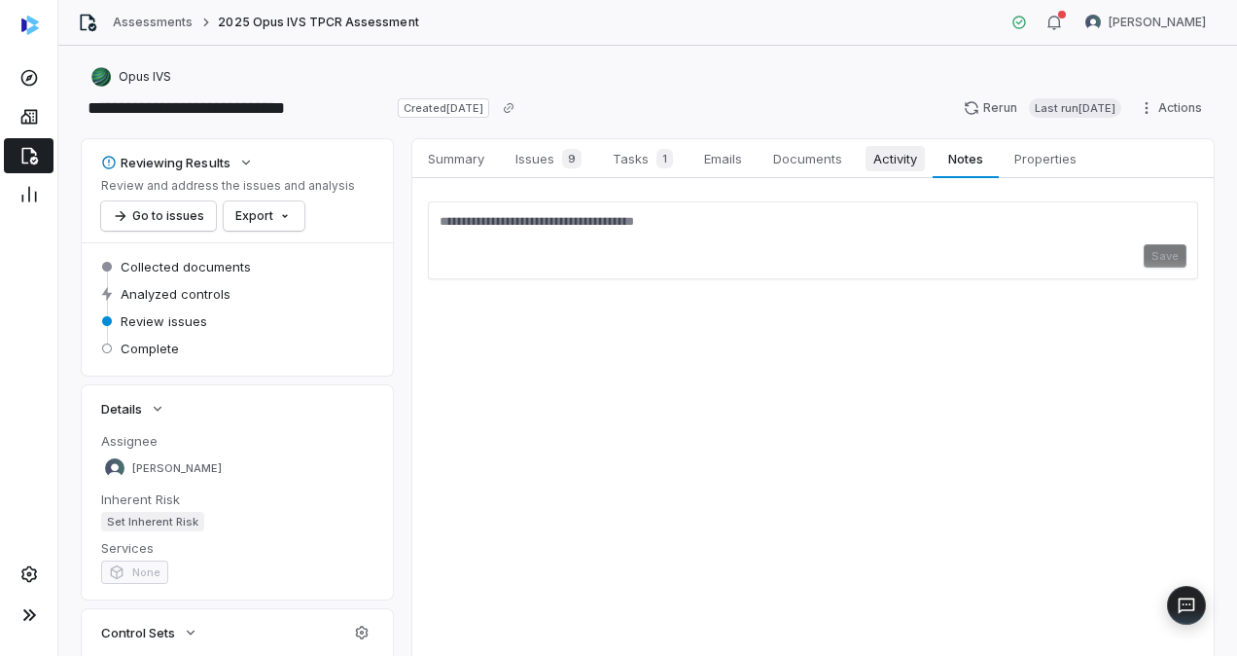
click at [889, 174] on link "Activity Activity" at bounding box center [895, 158] width 75 height 39
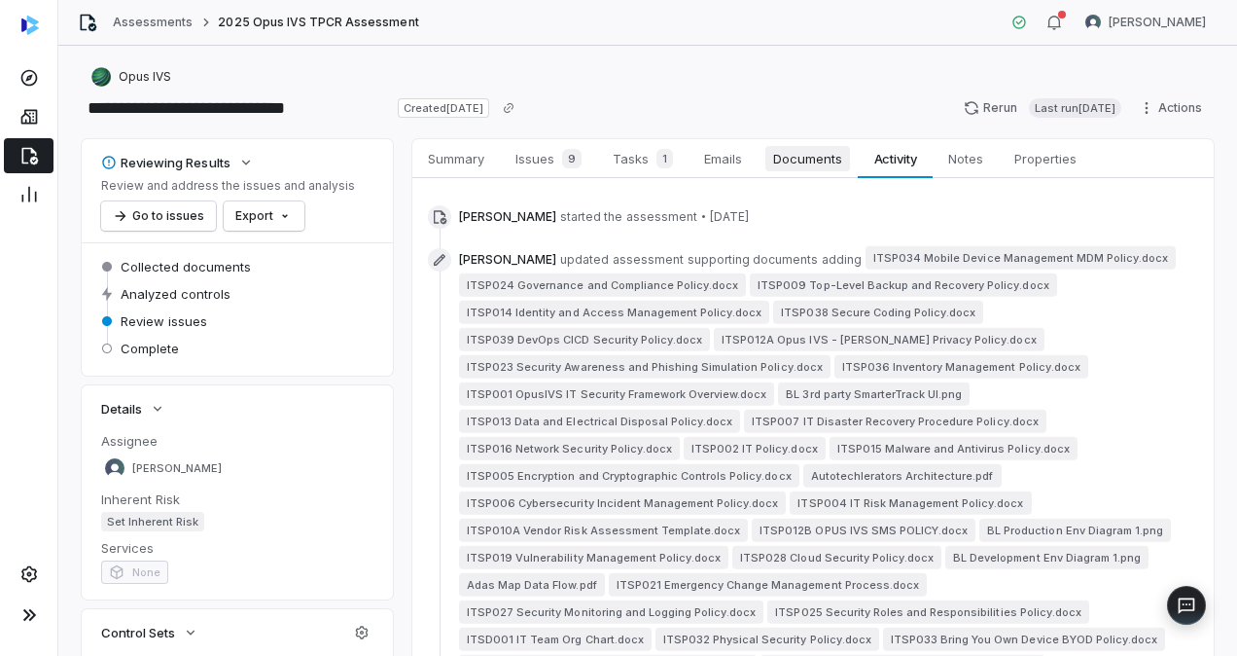
click at [835, 168] on span "Documents" at bounding box center [808, 158] width 85 height 25
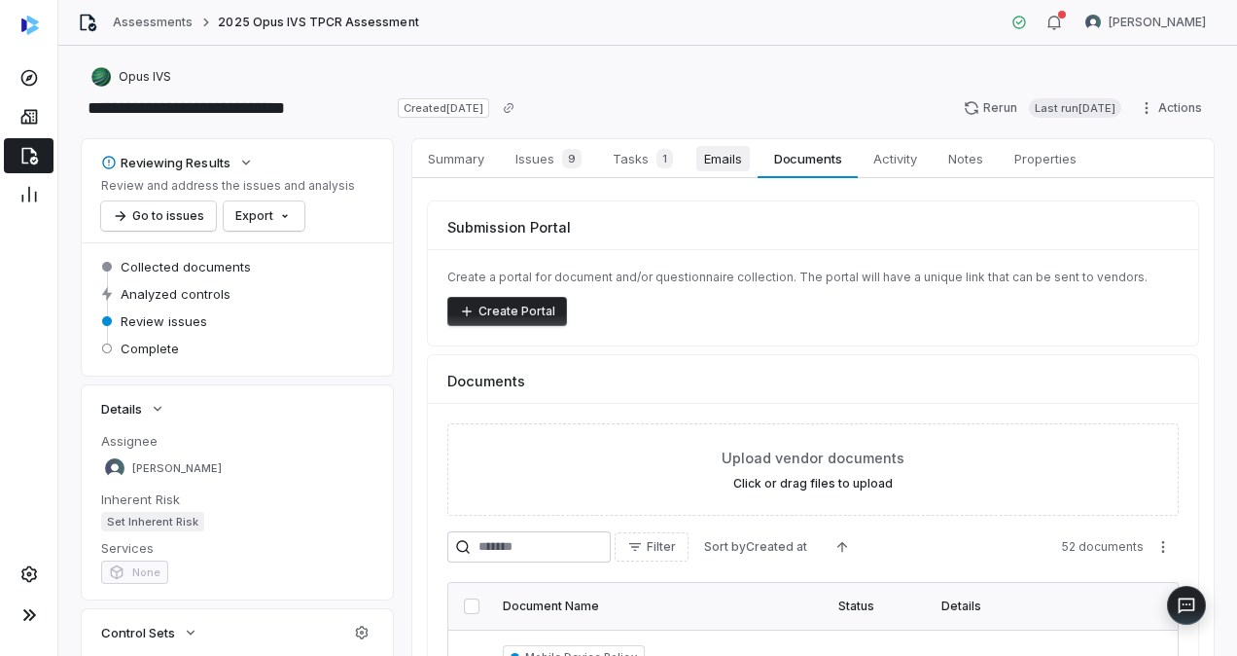
click at [730, 156] on span "Emails" at bounding box center [722, 158] width 53 height 25
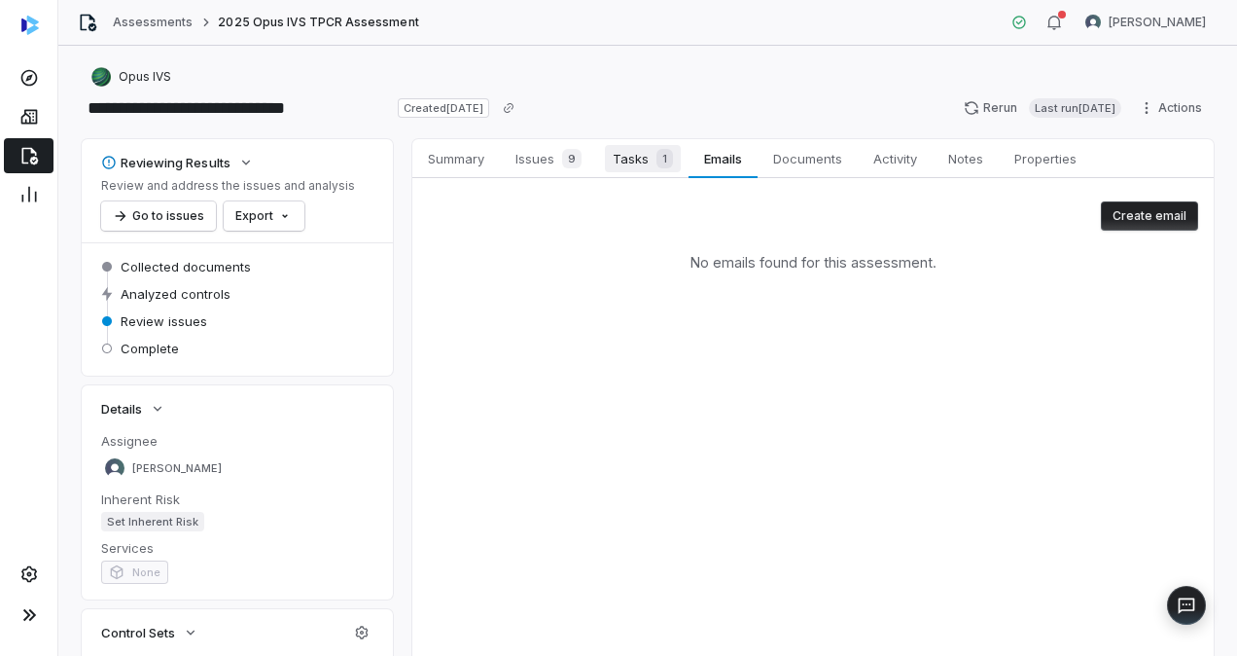
click at [619, 164] on span "Tasks 1" at bounding box center [643, 158] width 76 height 27
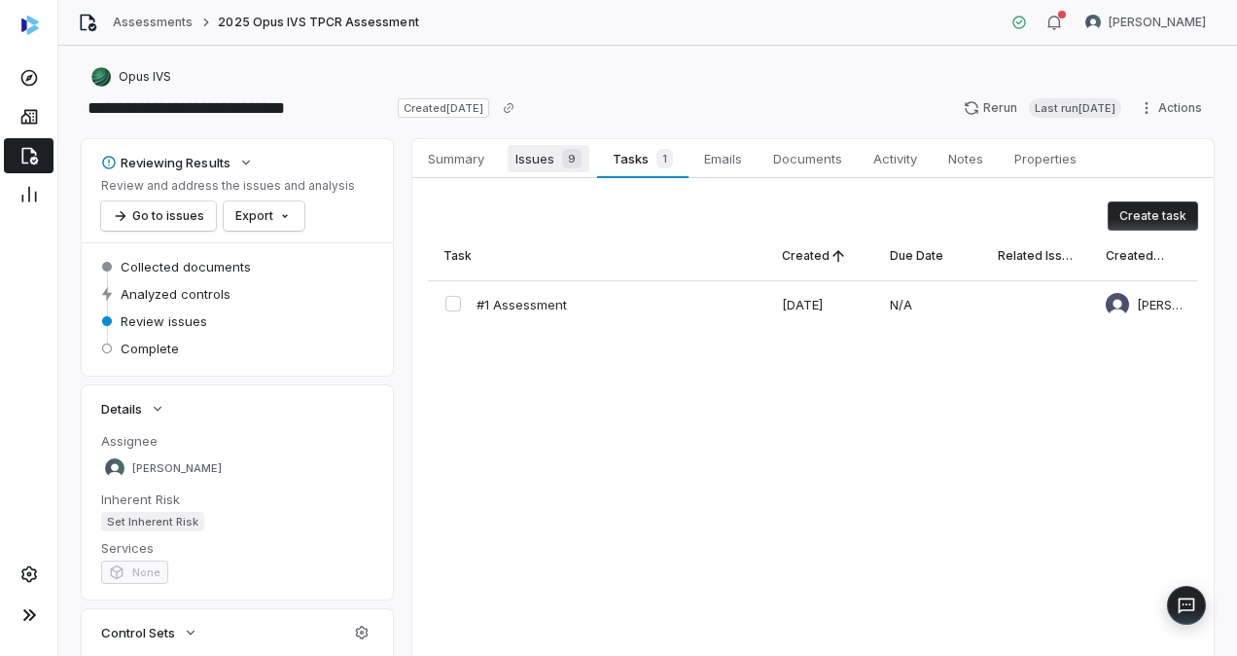
click at [519, 171] on span "Issues 9" at bounding box center [549, 158] width 82 height 27
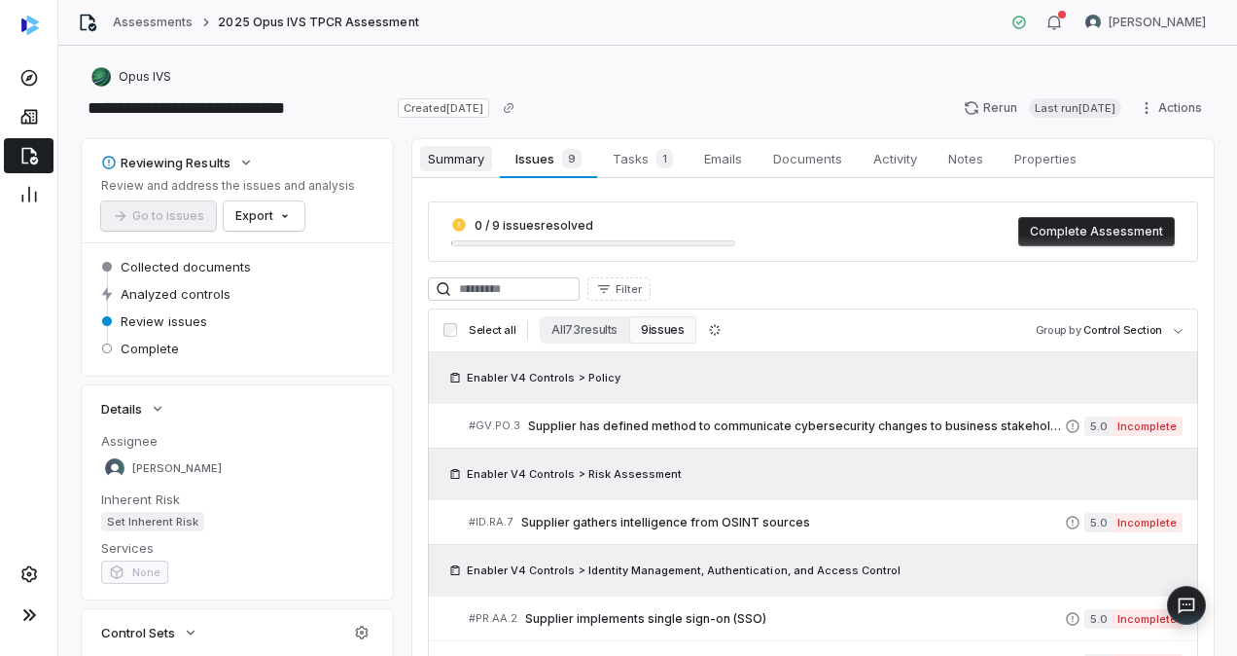
click at [446, 160] on span "Summary" at bounding box center [456, 158] width 72 height 25
